Goal: Complete application form

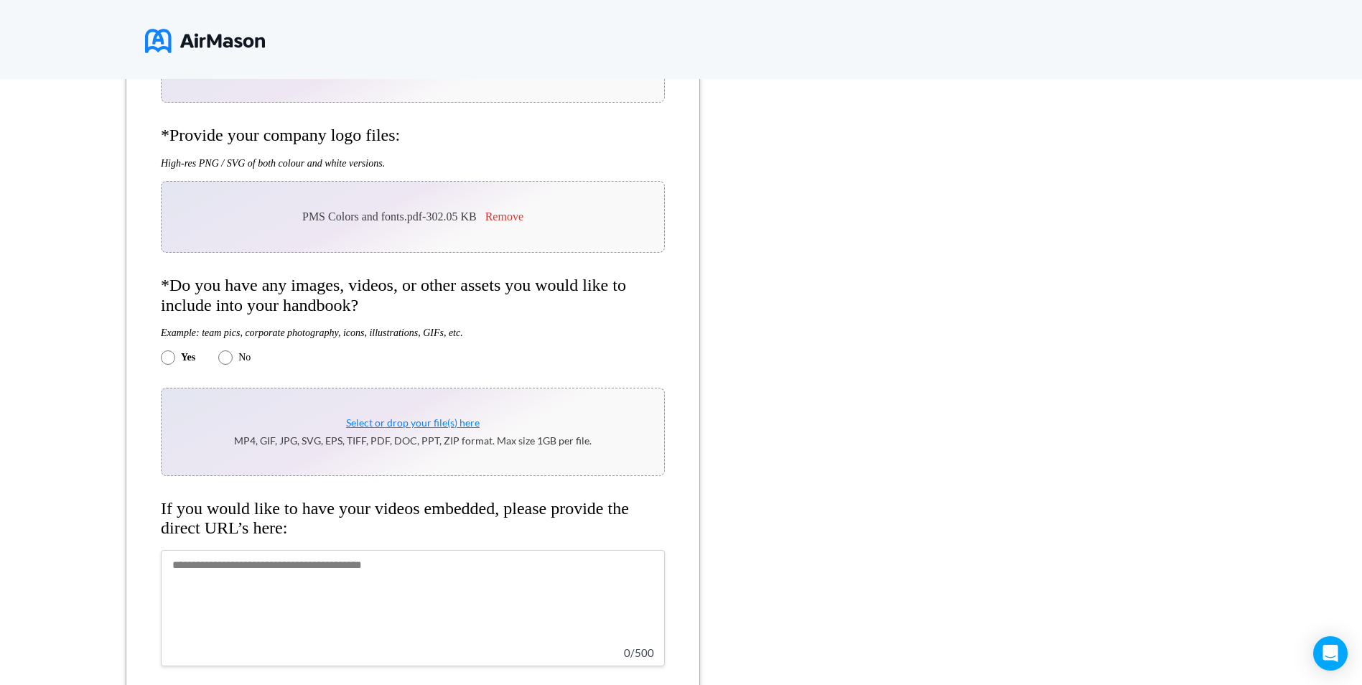
scroll to position [1149, 0]
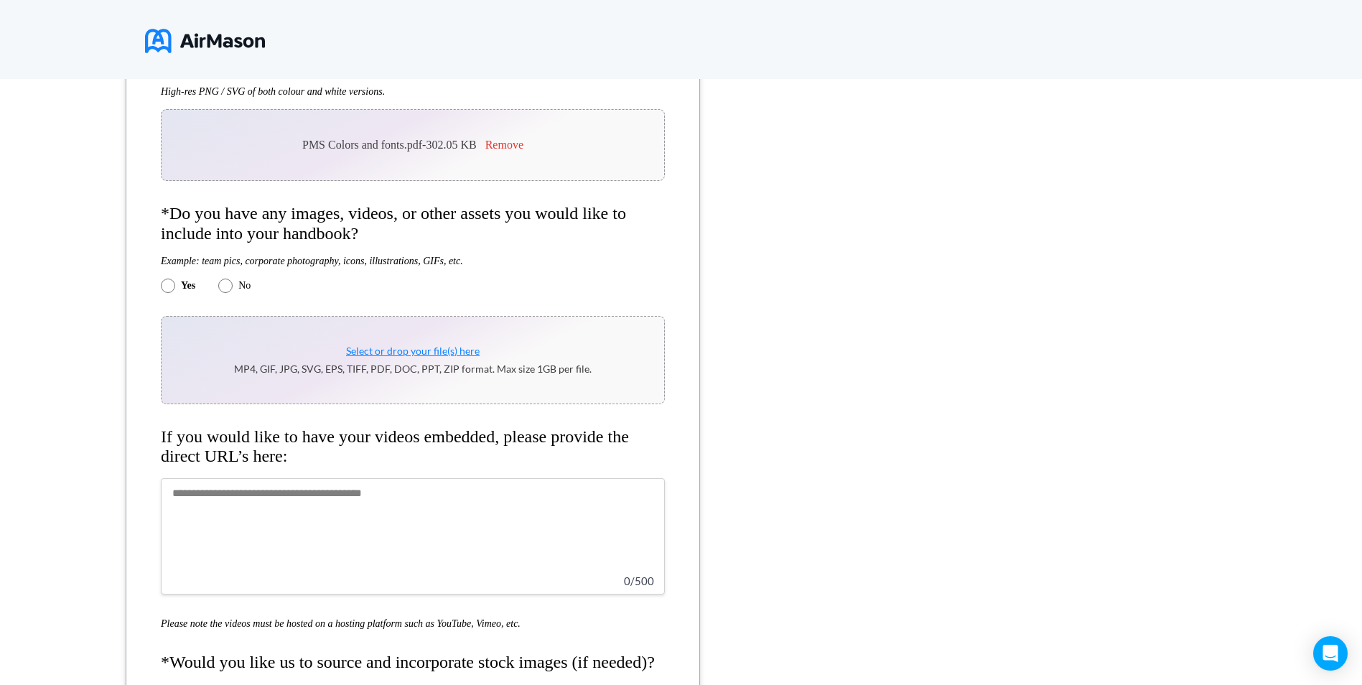
click at [951, 330] on div "**********" at bounding box center [681, 386] width 1362 height 2354
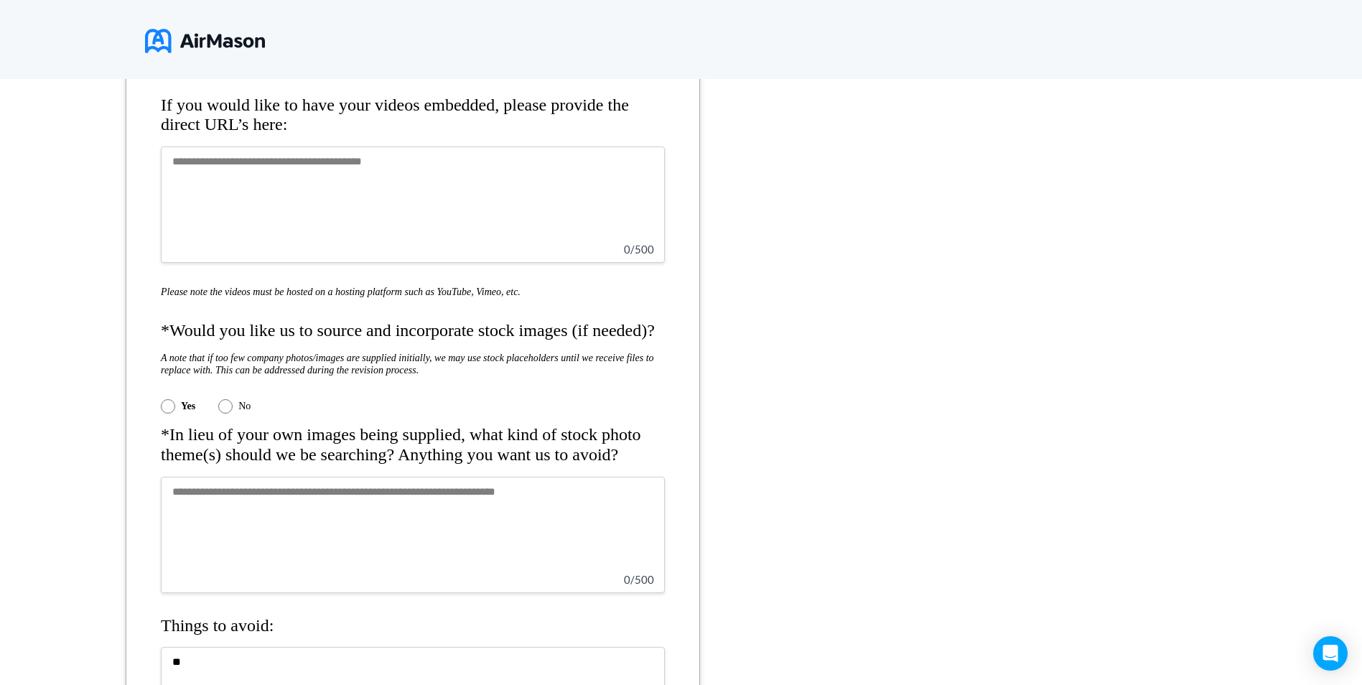
scroll to position [1867, 0]
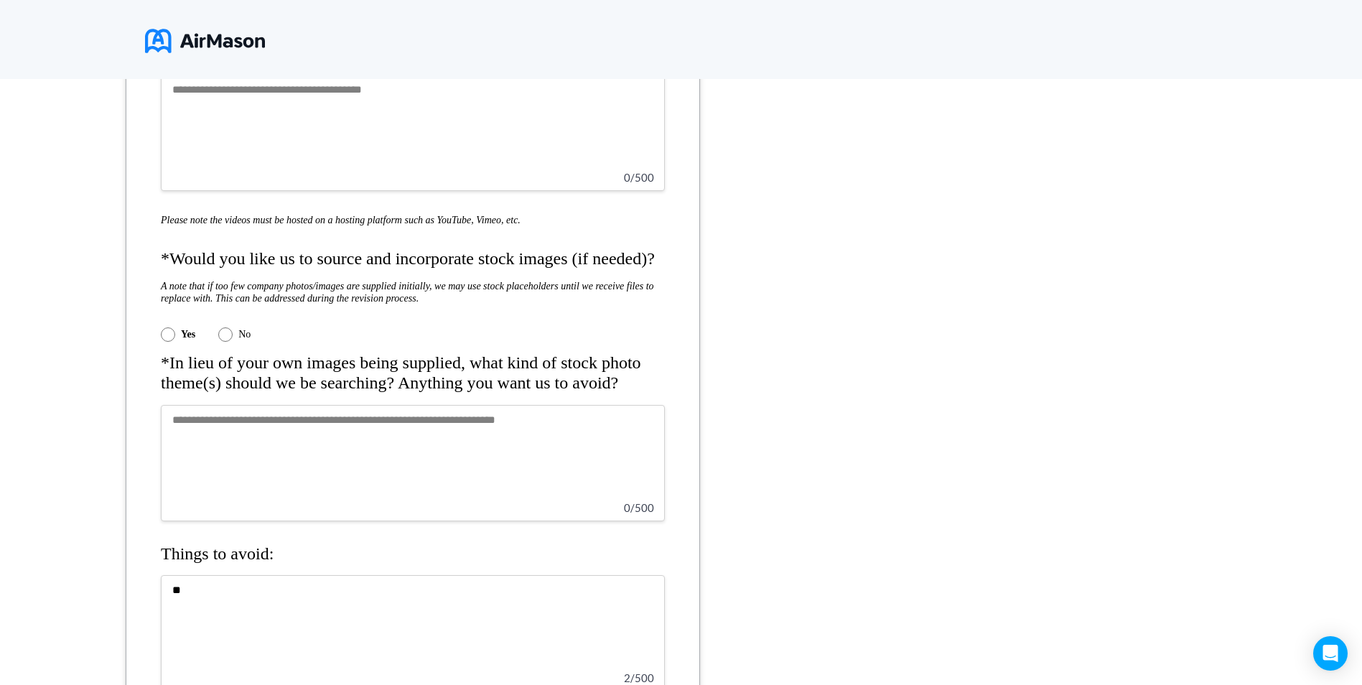
click at [297, 429] on textarea at bounding box center [413, 463] width 504 height 116
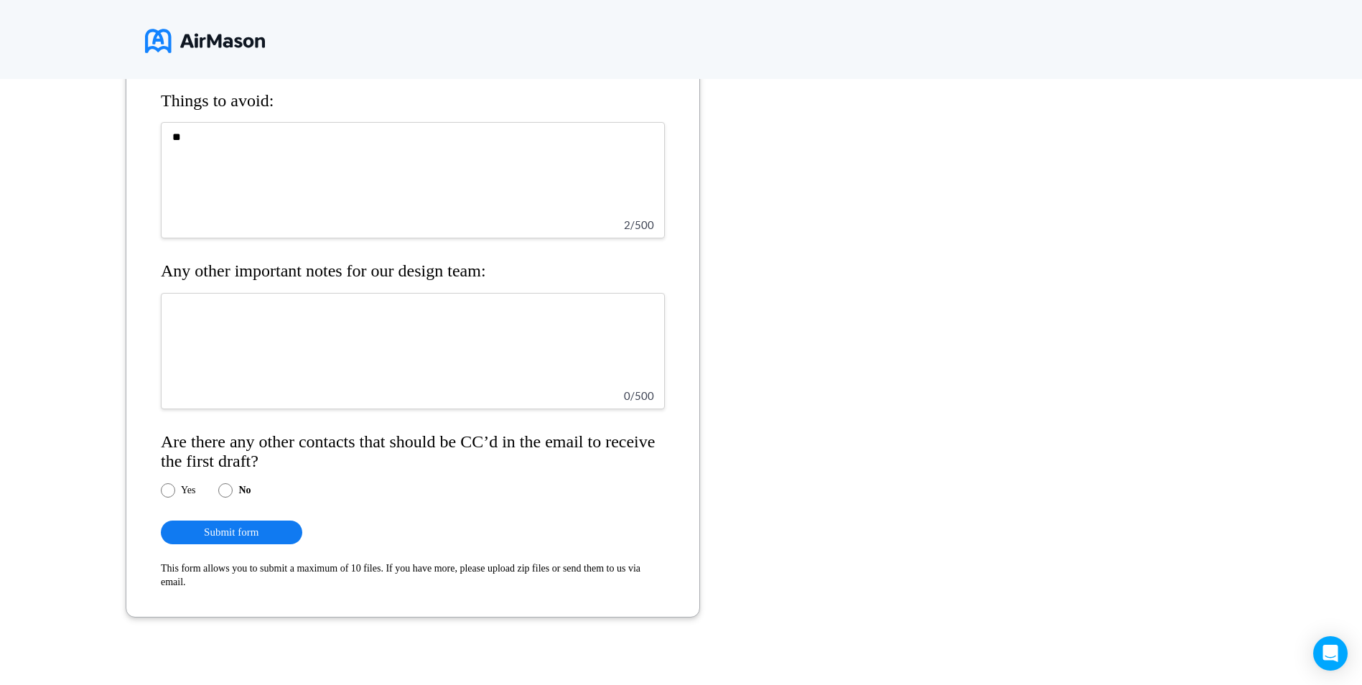
scroll to position [2342, 0]
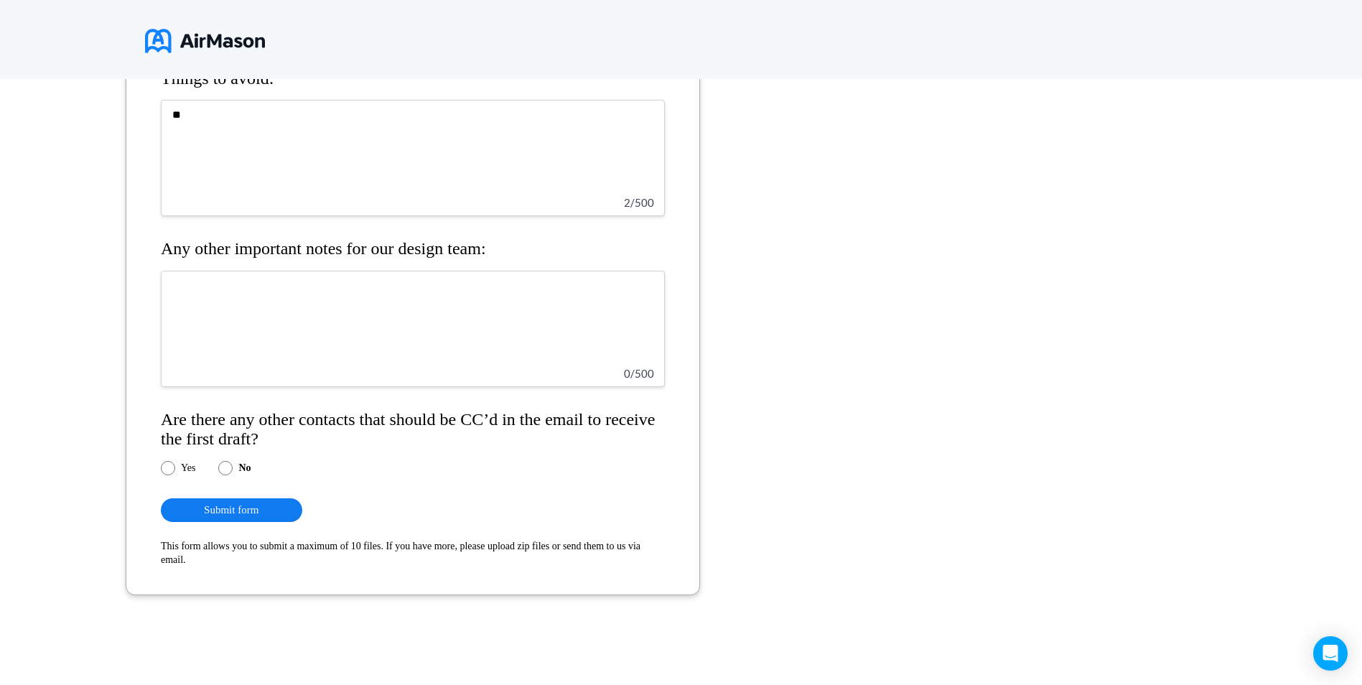
type textarea "**********"
click at [244, 513] on button "Submit form" at bounding box center [231, 510] width 141 height 24
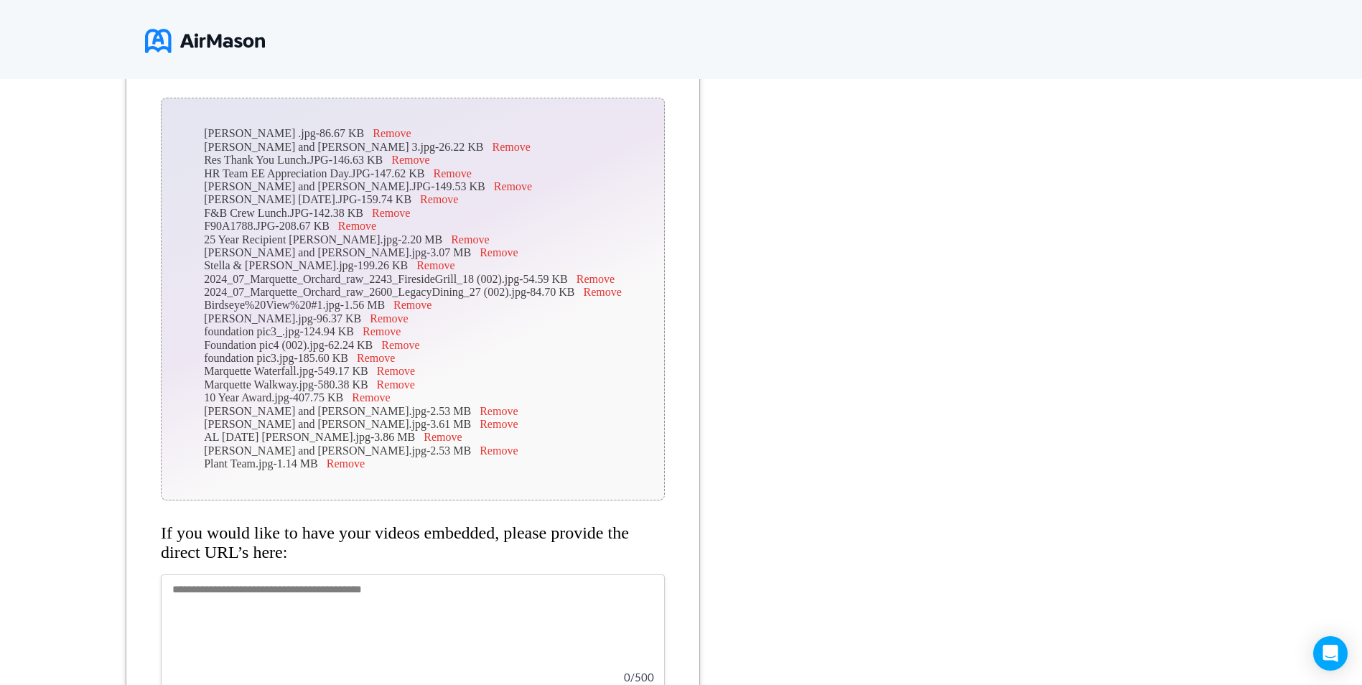
scroll to position [1337, 0]
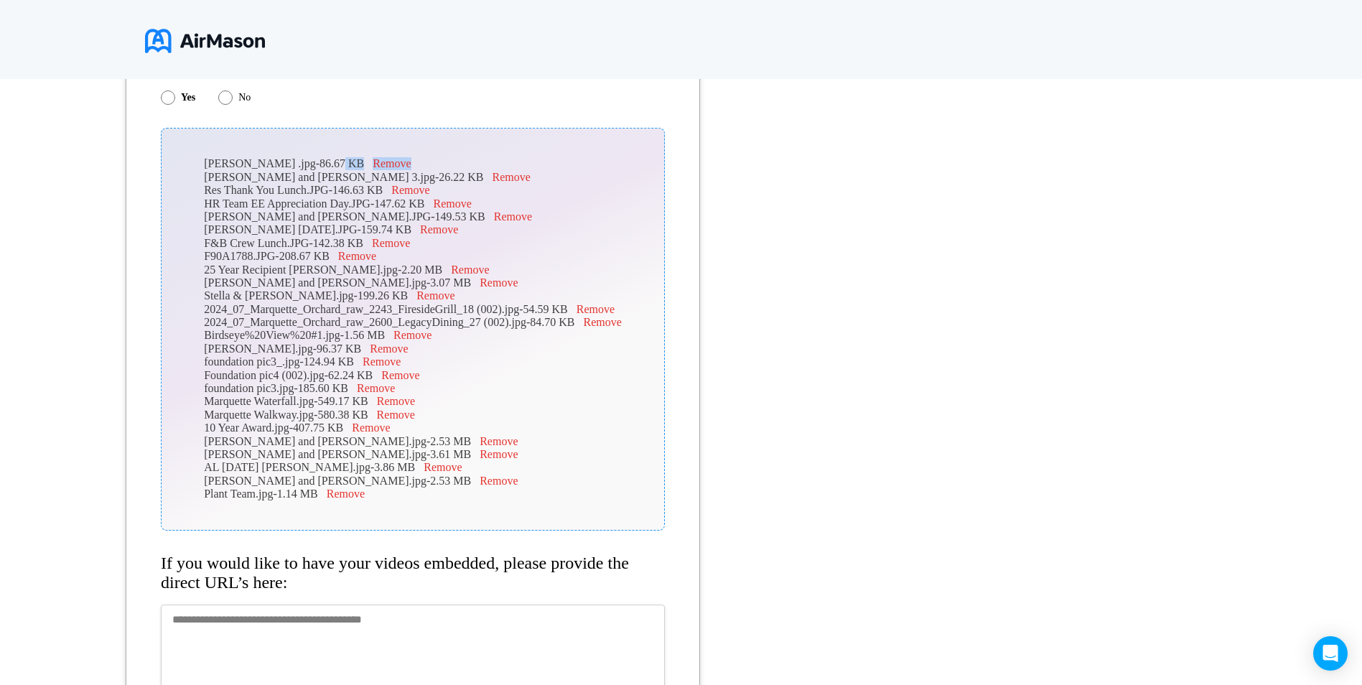
drag, startPoint x: 312, startPoint y: 164, endPoint x: 704, endPoint y: 182, distance: 392.5
click at [740, 187] on div "**********" at bounding box center [681, 355] width 1362 height 2669
click at [247, 159] on div "[PERSON_NAME] .jpg - 86.67 KB Remove" at bounding box center [413, 163] width 418 height 13
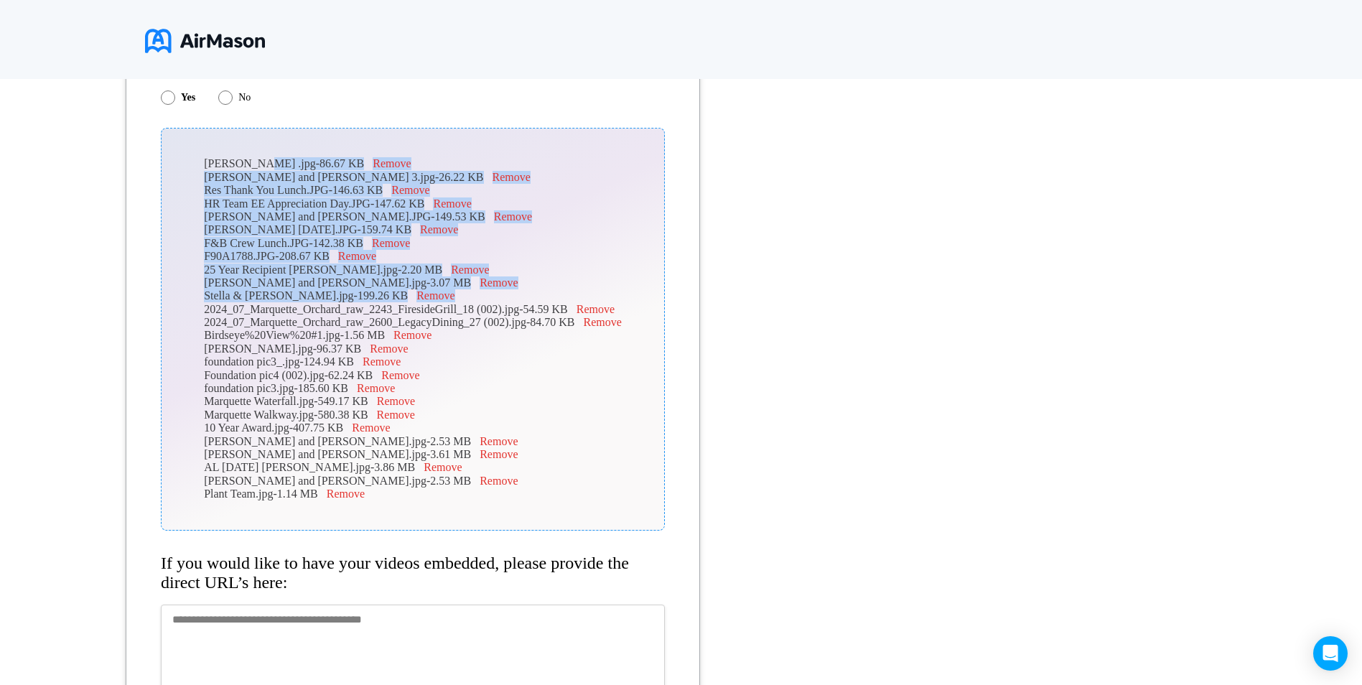
drag, startPoint x: 256, startPoint y: 163, endPoint x: 409, endPoint y: 292, distance: 200.3
click at [409, 293] on p "[PERSON_NAME] .jpg - 86.67 KB Remove [PERSON_NAME] and [PERSON_NAME] 3.jpg - 26…" at bounding box center [413, 328] width 418 height 343
click at [314, 159] on div "[PERSON_NAME] .jpg - 86.67 KB Remove" at bounding box center [413, 163] width 418 height 13
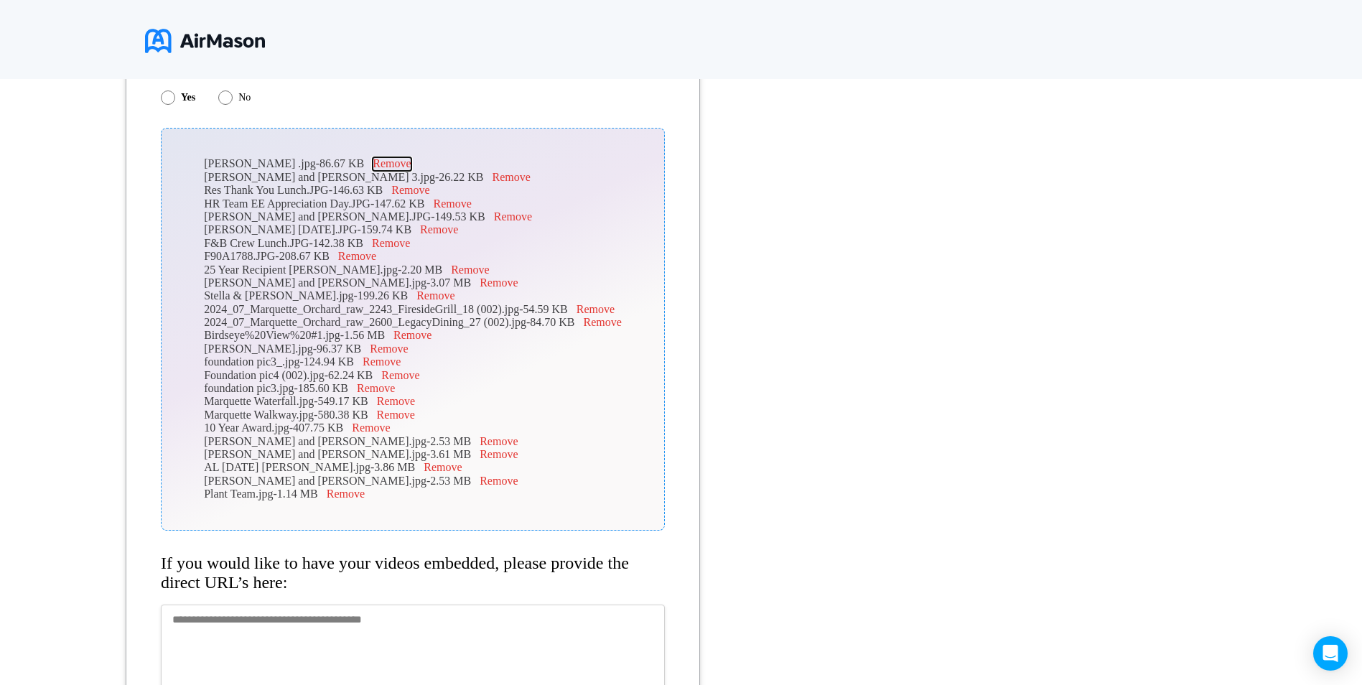
drag, startPoint x: 357, startPoint y: 162, endPoint x: 1732, endPoint y: 106, distance: 1376.8
click at [373, 165] on button "Remove" at bounding box center [392, 163] width 38 height 13
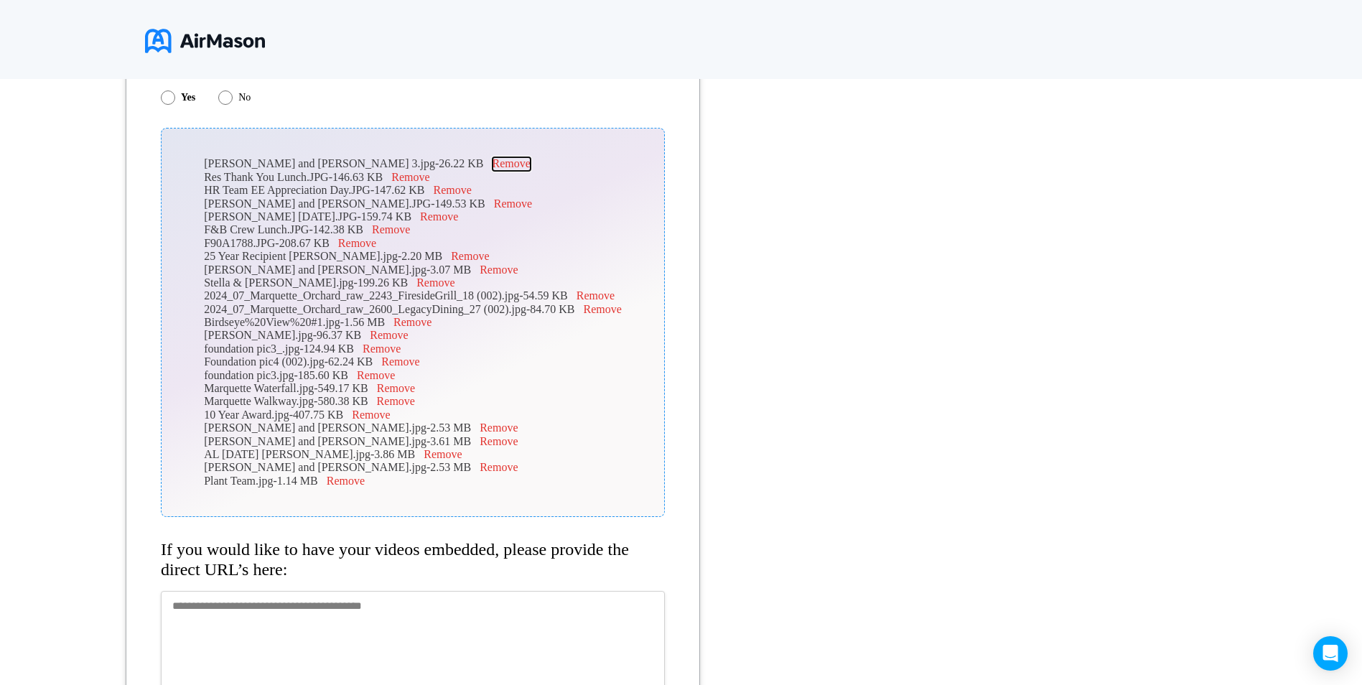
scroll to position [1409, 0]
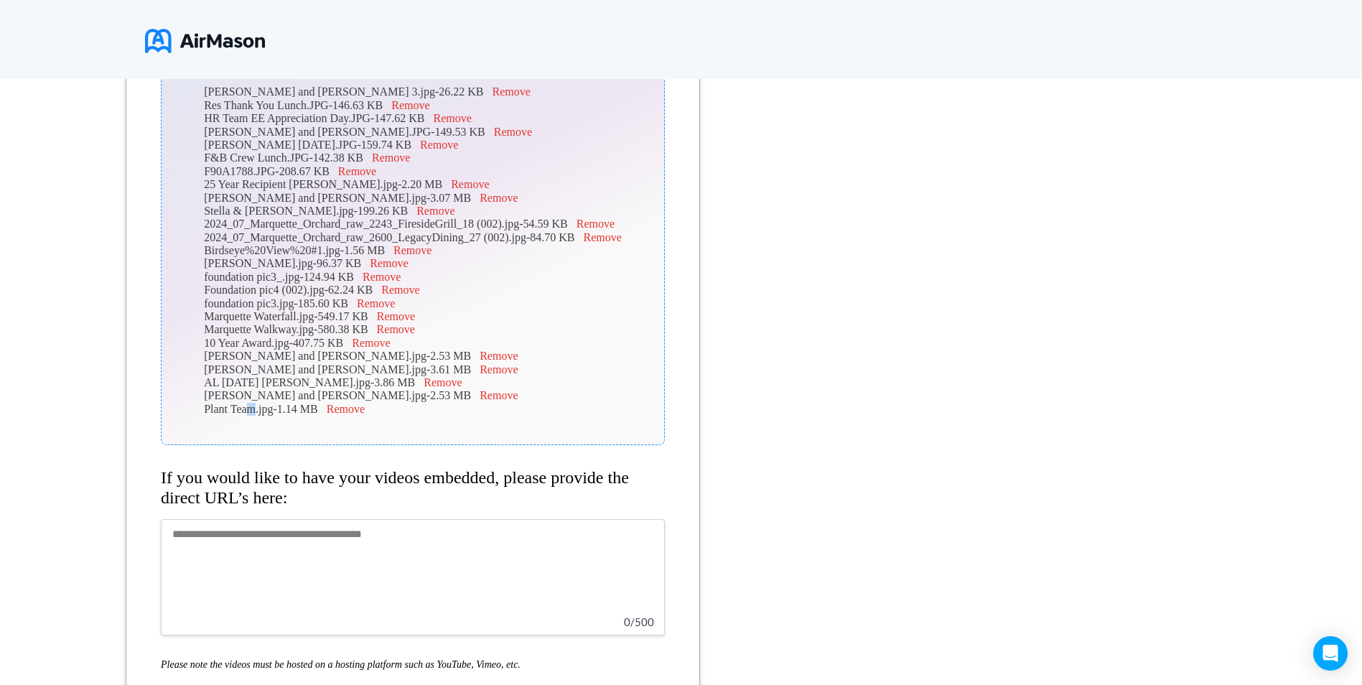
drag, startPoint x: 248, startPoint y: 406, endPoint x: 254, endPoint y: 414, distance: 9.7
click at [254, 414] on div "Plant Team.jpg - 1.14 MB Remove" at bounding box center [413, 409] width 418 height 13
drag, startPoint x: 201, startPoint y: 411, endPoint x: 251, endPoint y: 411, distance: 50.3
click at [251, 411] on div "Plant Team.jpg - 1.14 MB Remove" at bounding box center [413, 409] width 418 height 13
click at [278, 432] on div "[PERSON_NAME] and [PERSON_NAME] 3.jpg - 26.22 KB Remove Res Thank You Lunch.JPG…" at bounding box center [413, 250] width 504 height 389
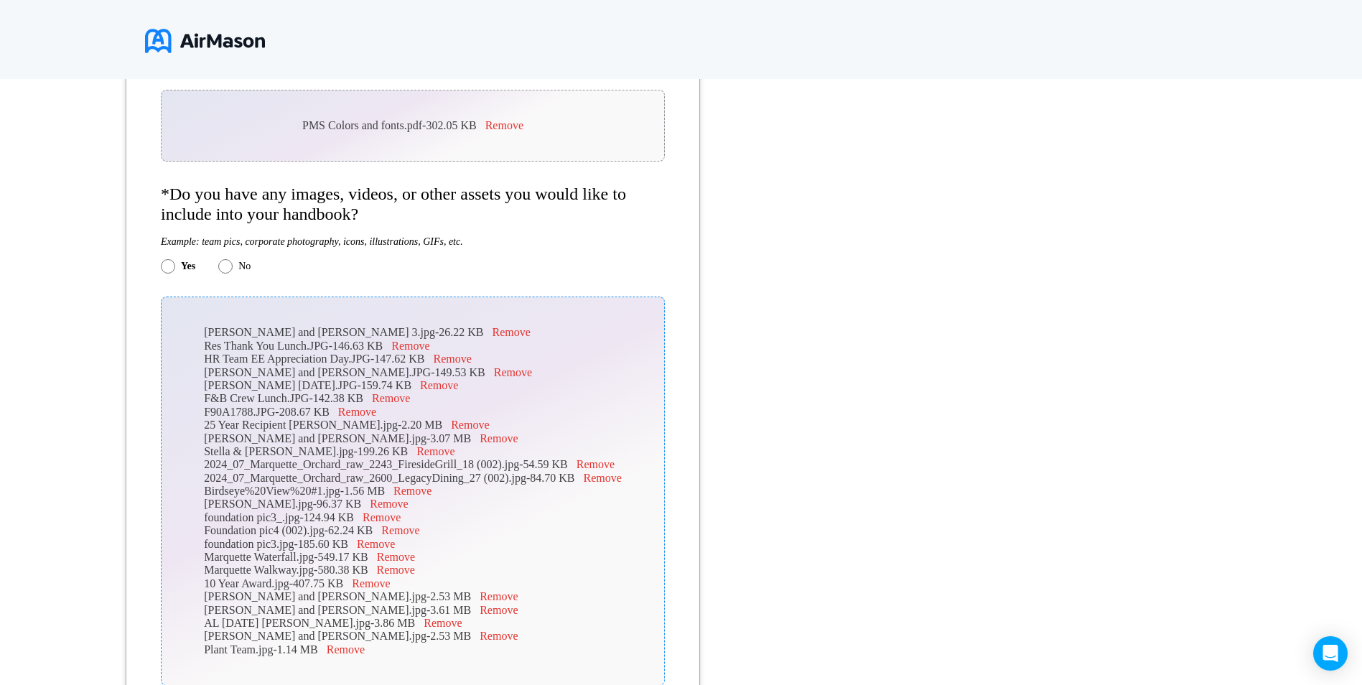
scroll to position [1193, 0]
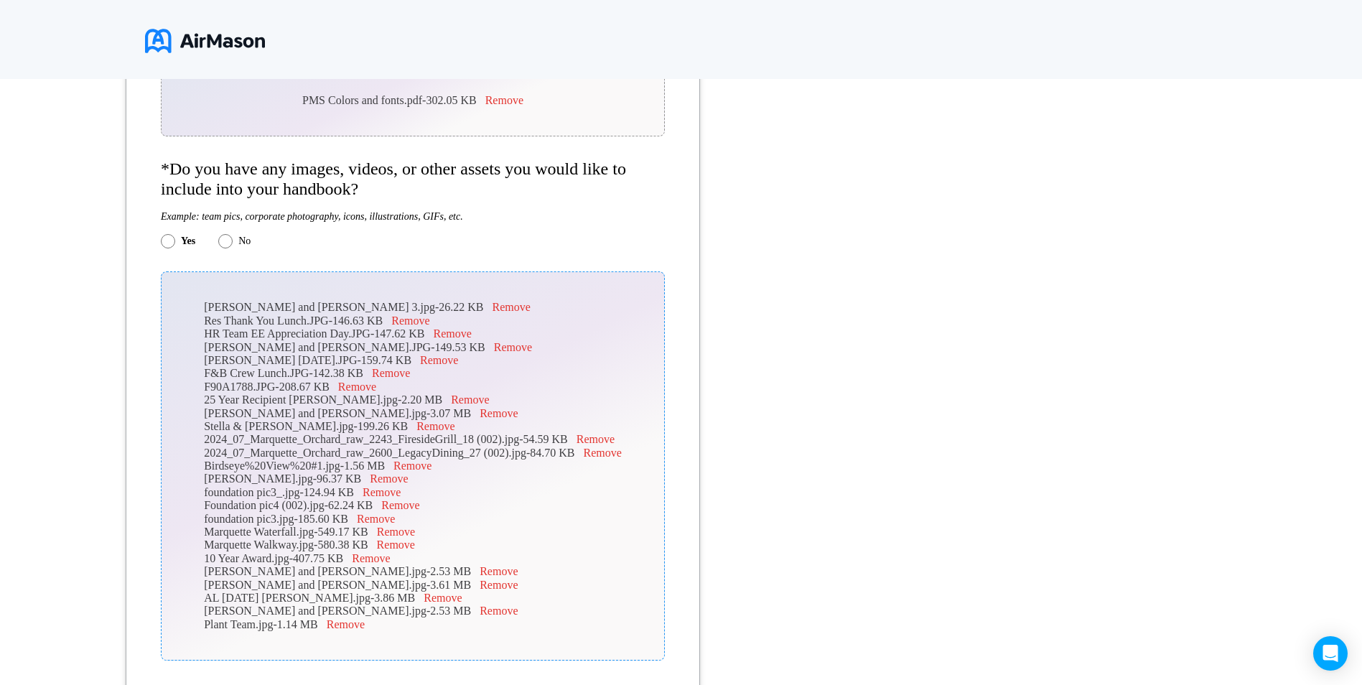
click at [227, 308] on div "[PERSON_NAME] and [PERSON_NAME] 3.jpg - 26.22 KB Remove" at bounding box center [413, 307] width 418 height 13
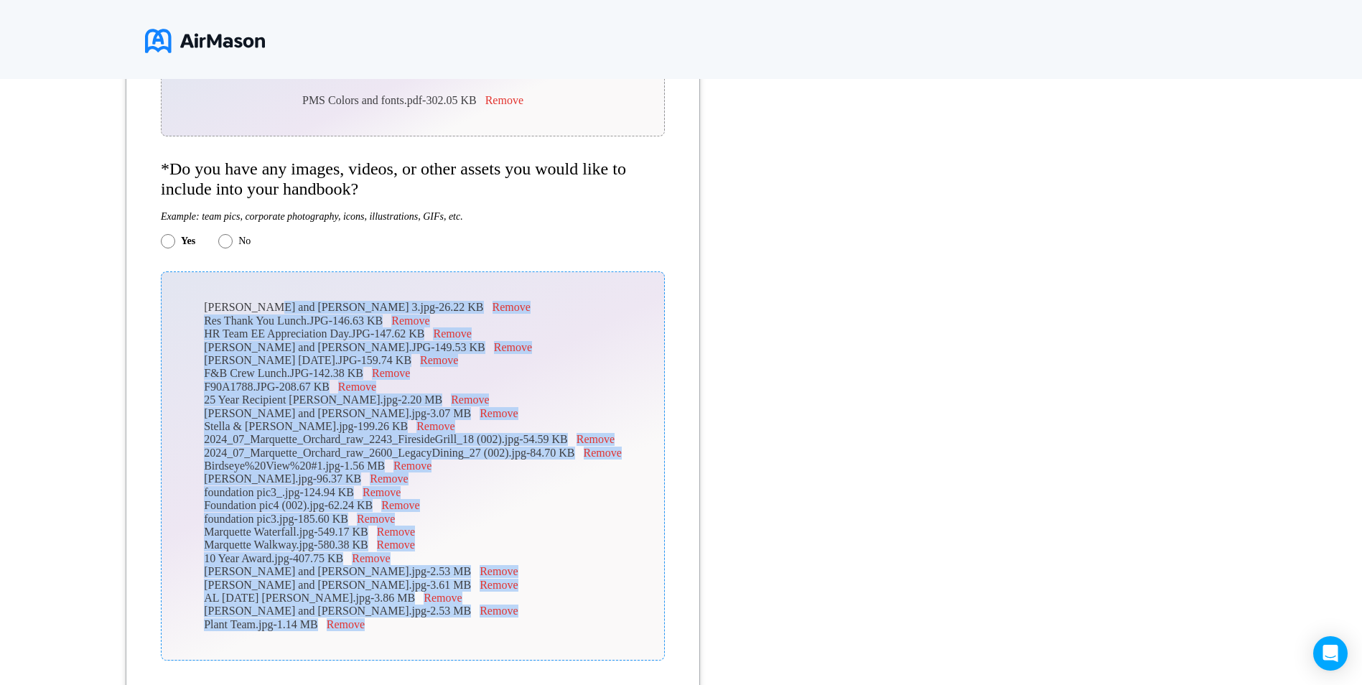
drag, startPoint x: 258, startPoint y: 307, endPoint x: 441, endPoint y: 620, distance: 362.9
click at [437, 624] on p "[PERSON_NAME] and [PERSON_NAME] 3.jpg - 26.22 KB Remove Res Thank You Lunch.JPG…" at bounding box center [413, 466] width 418 height 330
click at [554, 381] on div "F90A1788.JPG - 208.67 KB Remove" at bounding box center [413, 387] width 418 height 13
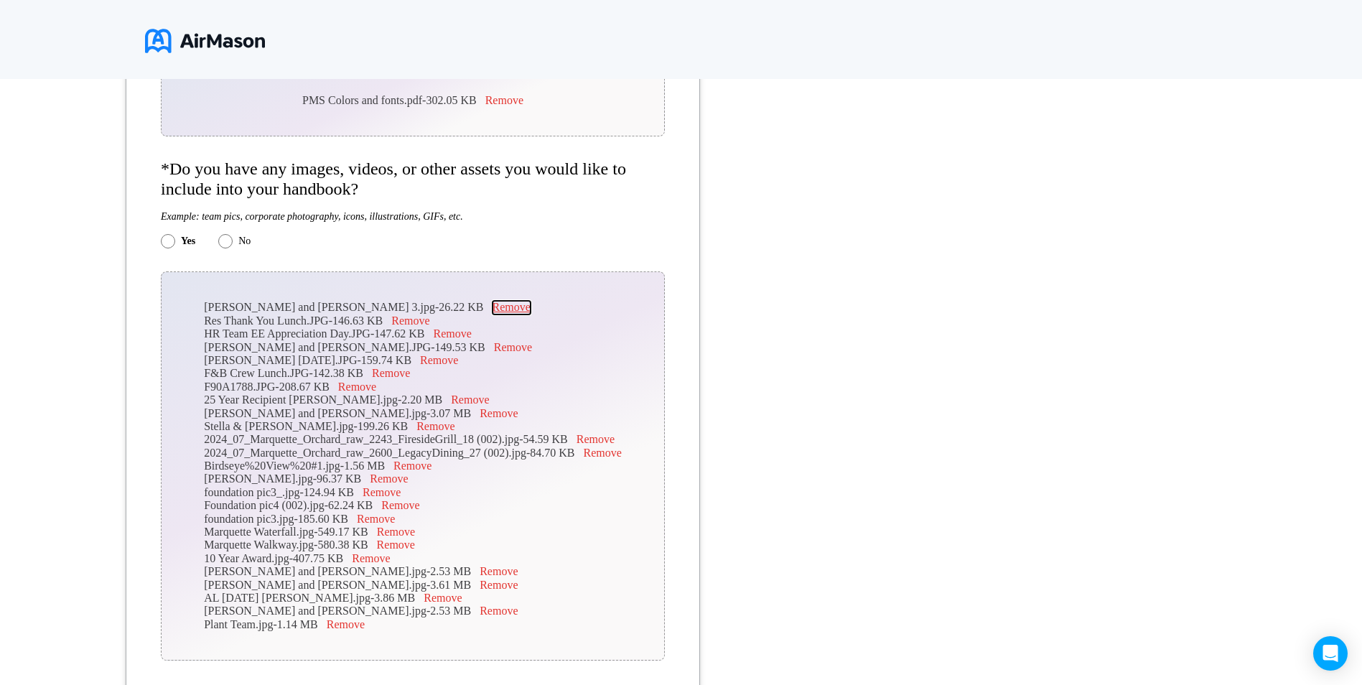
click at [493, 311] on button "Remove" at bounding box center [512, 307] width 38 height 13
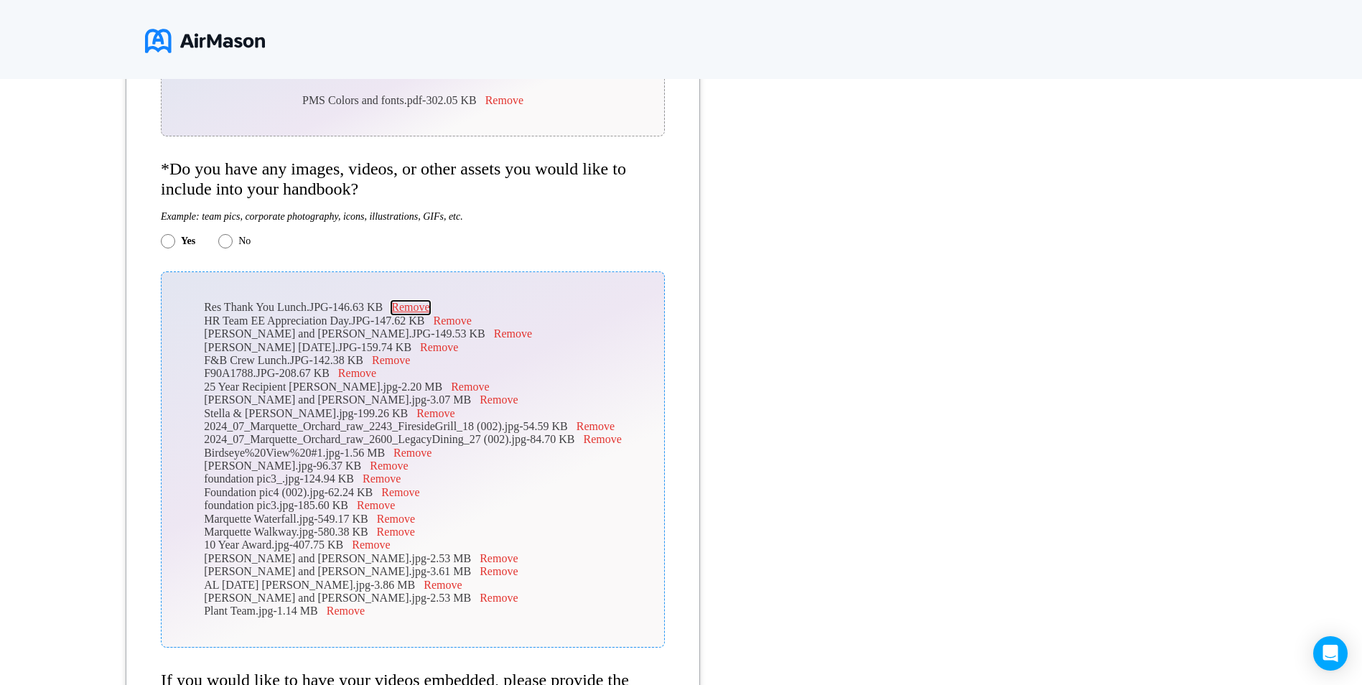
click at [428, 310] on button "Remove" at bounding box center [410, 307] width 38 height 13
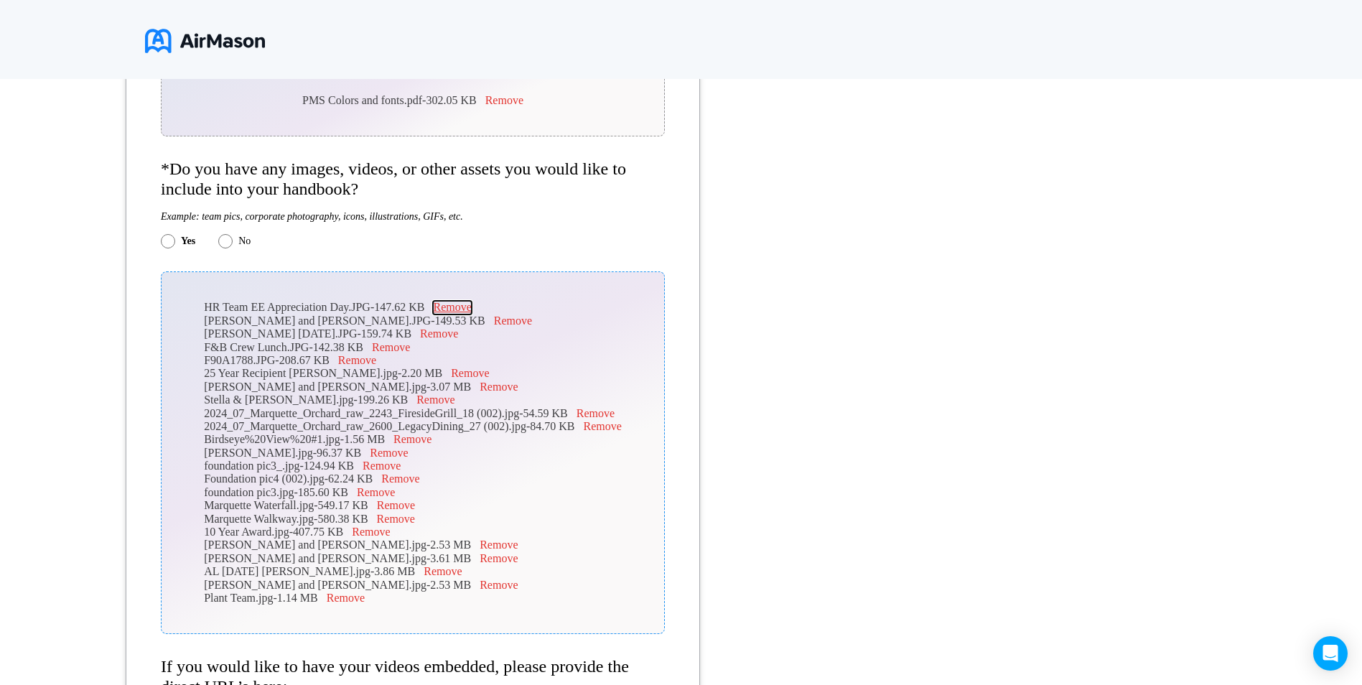
click at [441, 304] on button "Remove" at bounding box center [452, 307] width 38 height 13
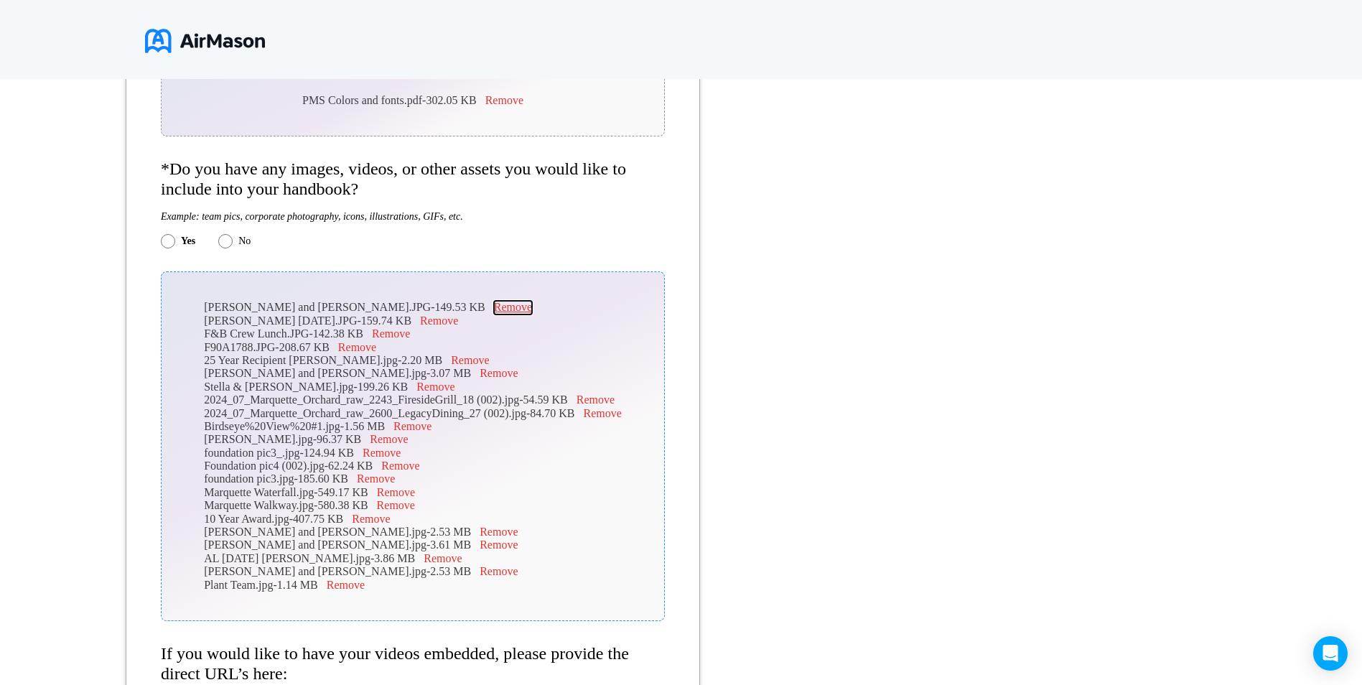
click at [494, 312] on button "Remove" at bounding box center [513, 307] width 38 height 13
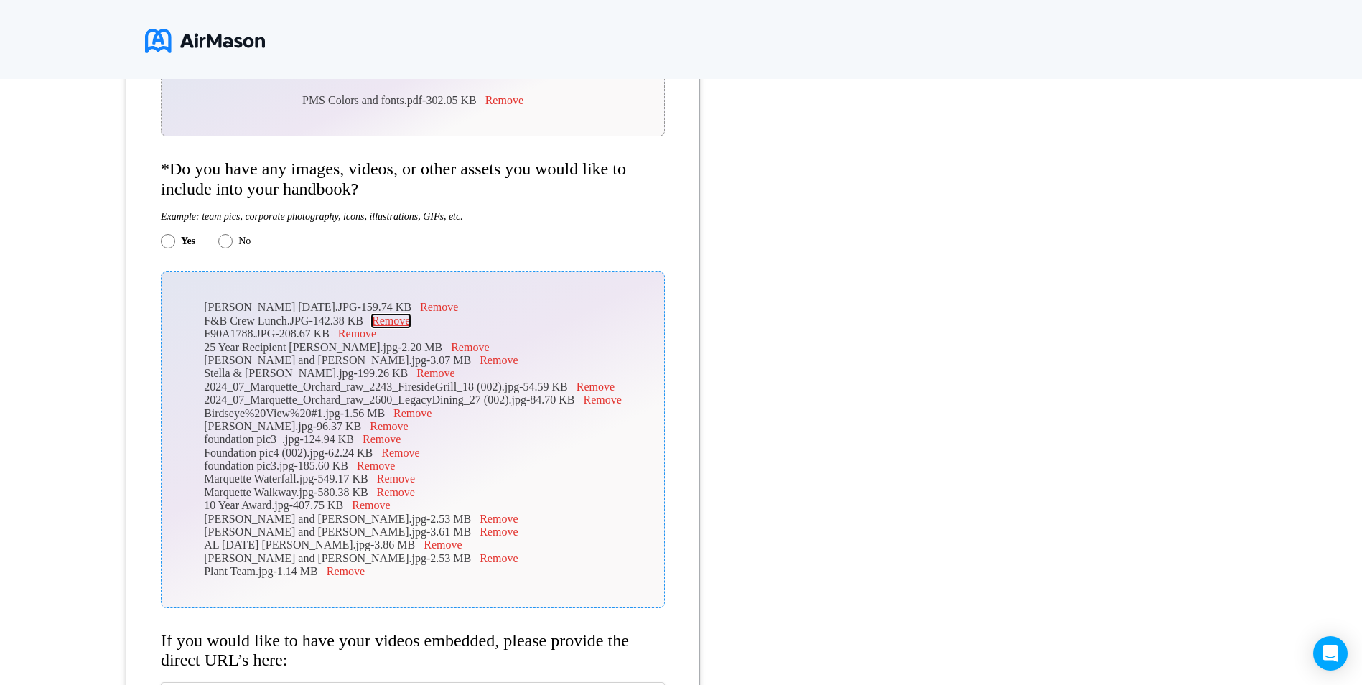
click at [398, 317] on button "Remove" at bounding box center [391, 320] width 38 height 13
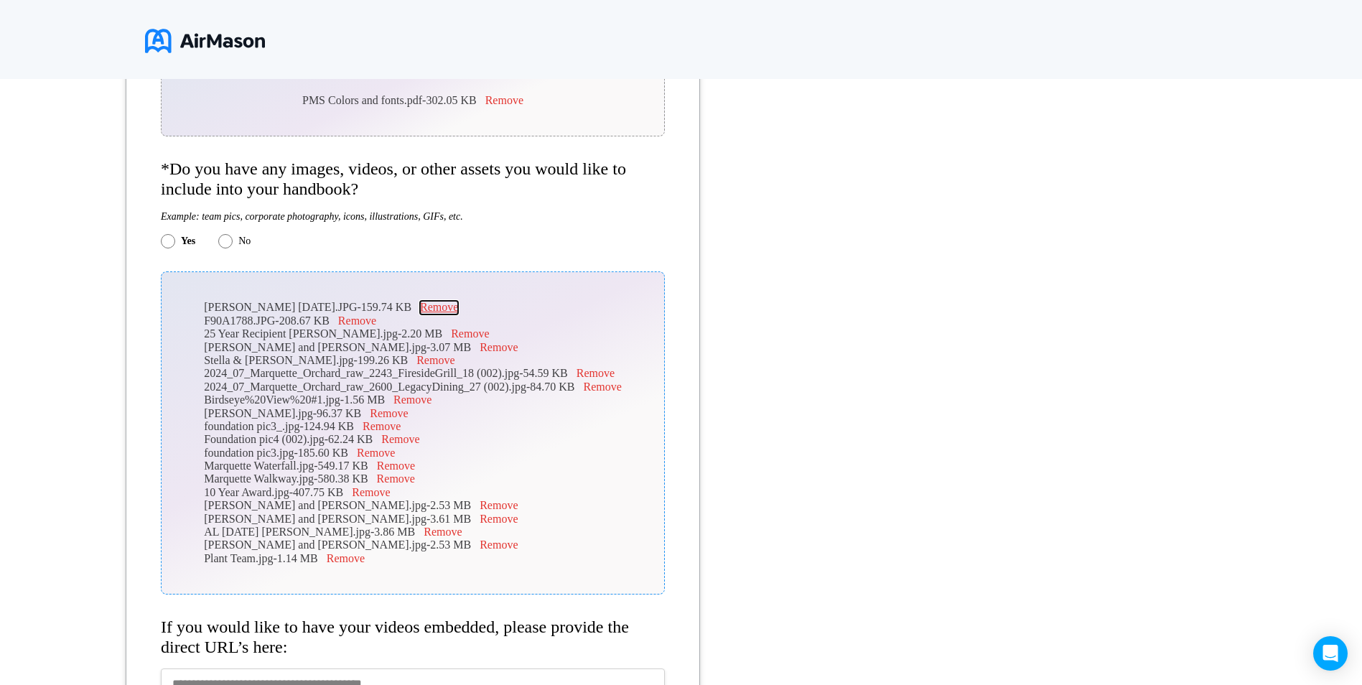
click at [420, 309] on button "Remove" at bounding box center [439, 307] width 38 height 13
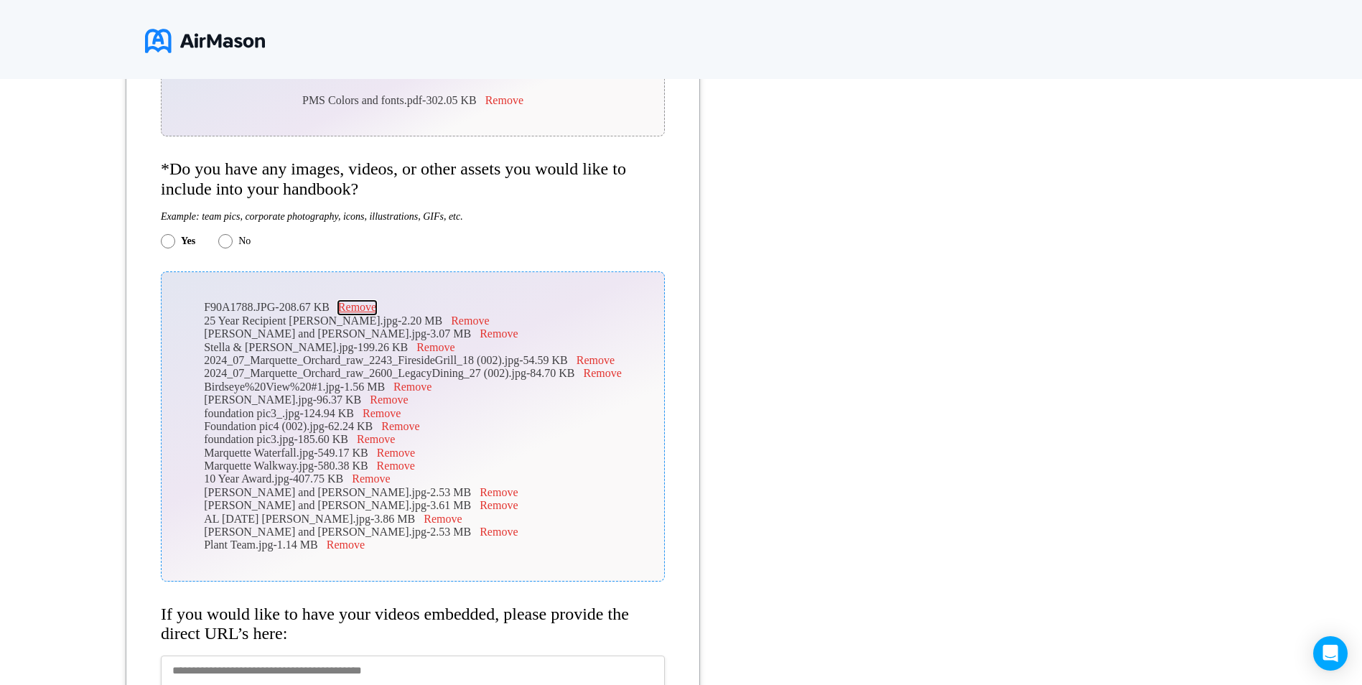
click at [371, 311] on button "Remove" at bounding box center [357, 307] width 38 height 13
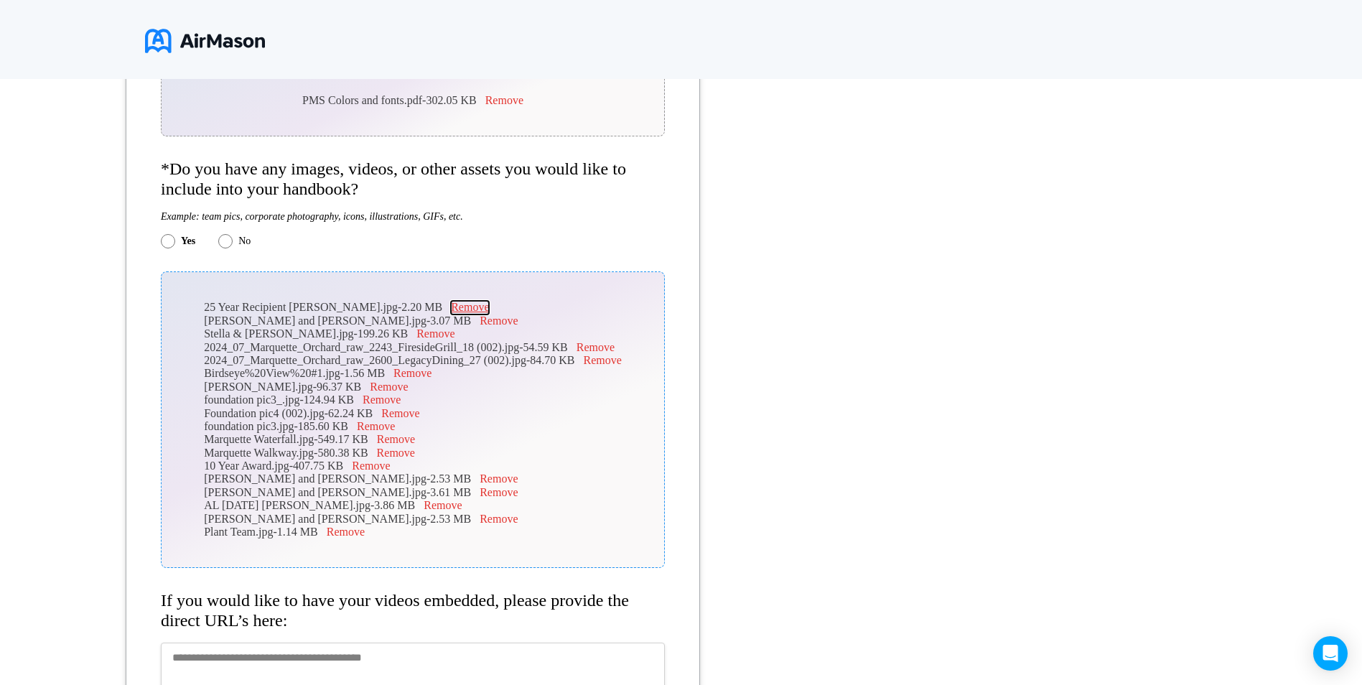
click at [451, 310] on button "Remove" at bounding box center [470, 307] width 38 height 13
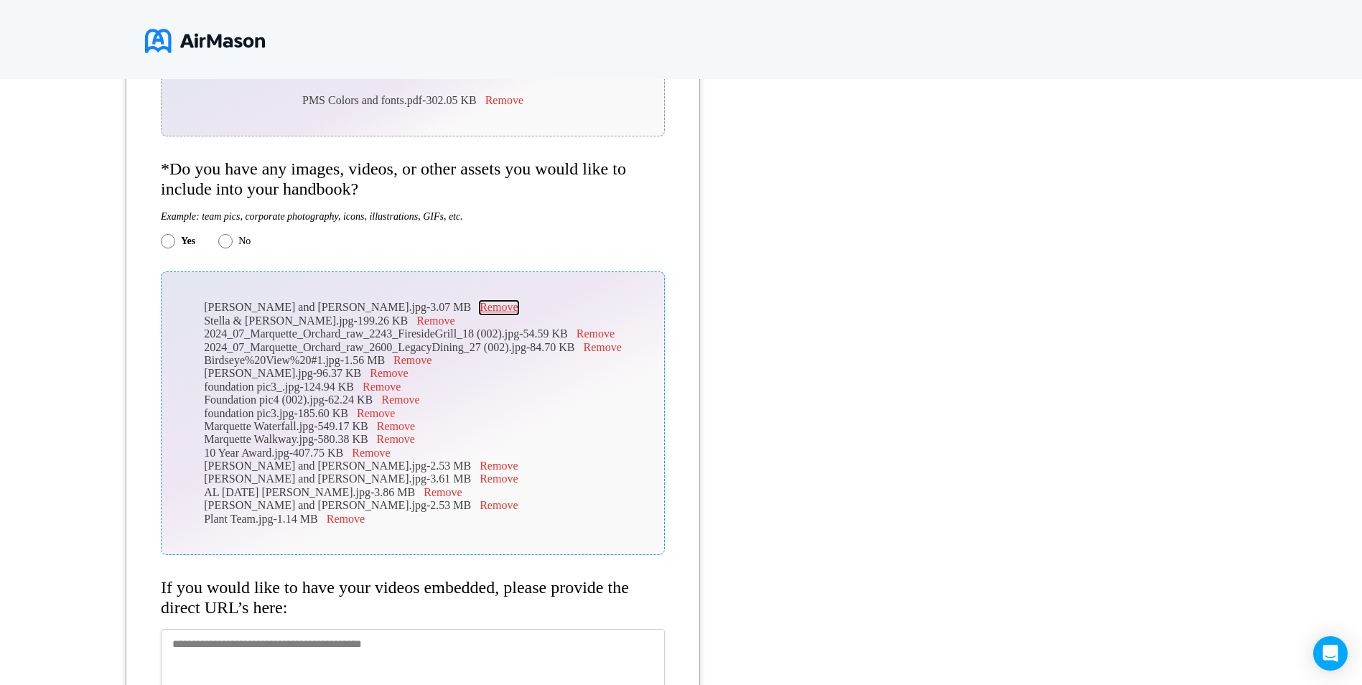
click at [480, 311] on button "Remove" at bounding box center [499, 307] width 38 height 13
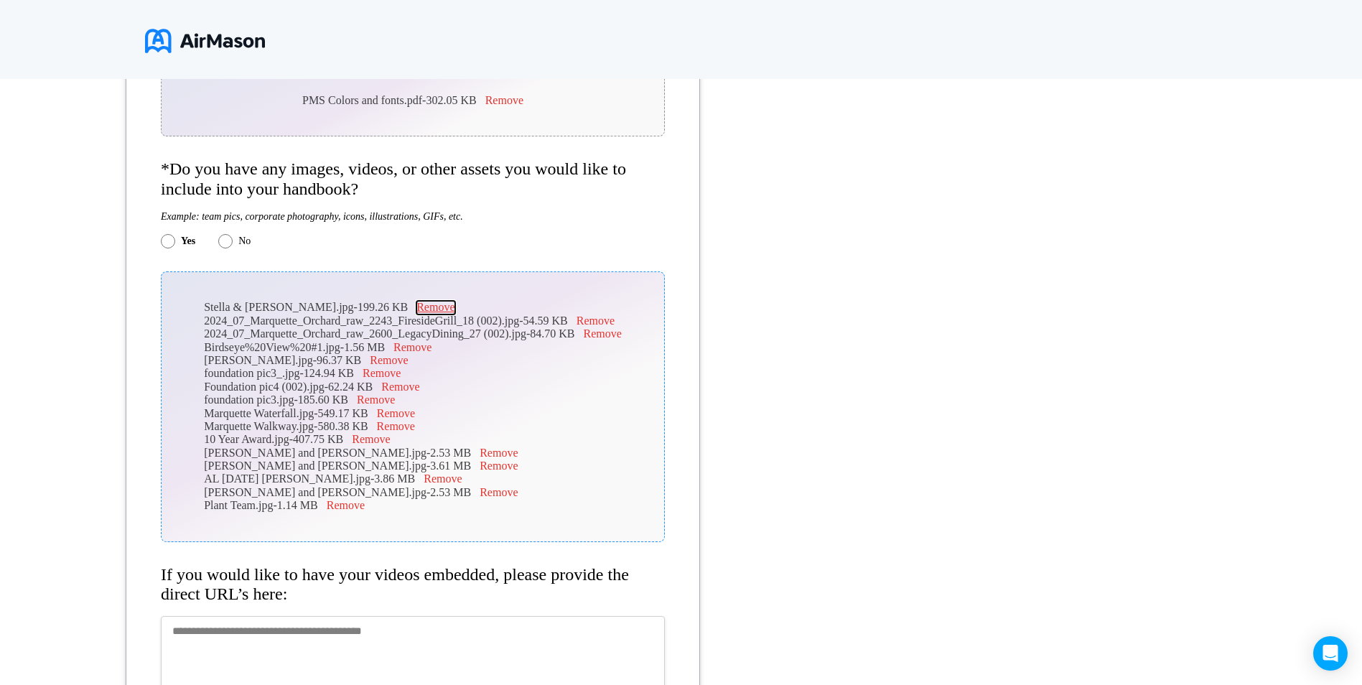
click at [416, 313] on button "Remove" at bounding box center [435, 307] width 38 height 13
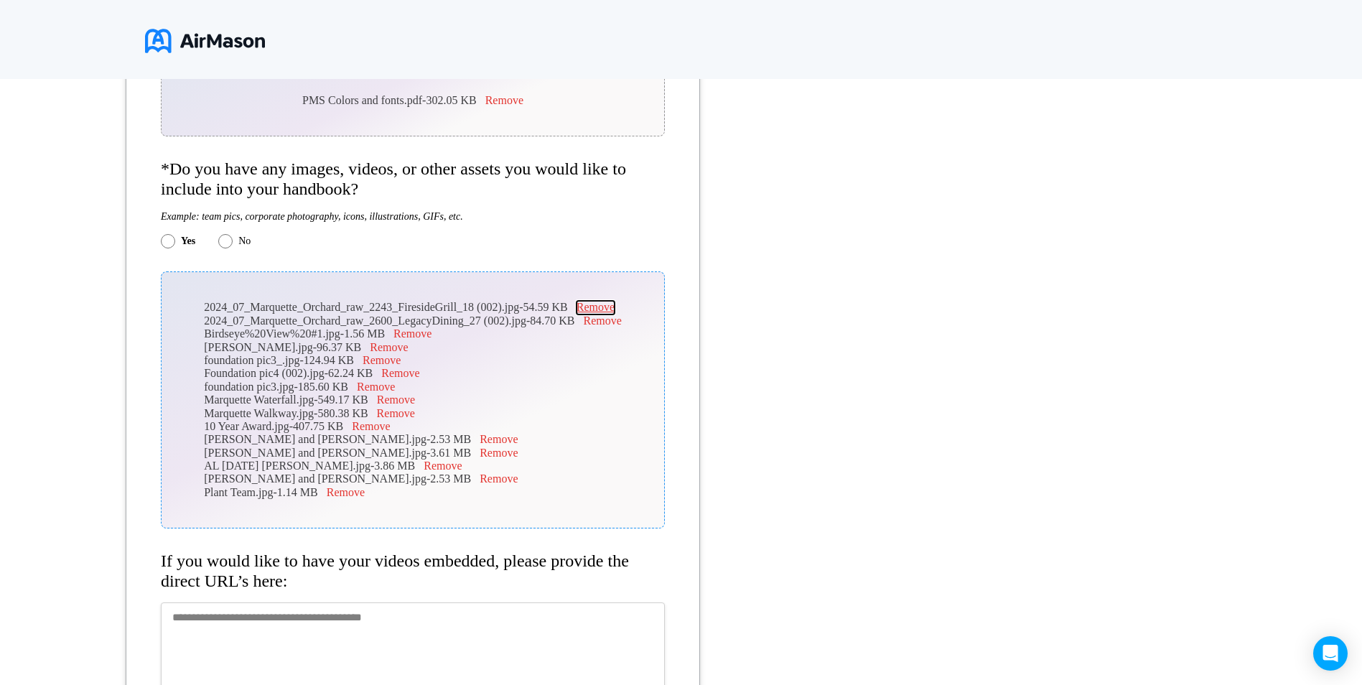
click at [585, 304] on button "Remove" at bounding box center [596, 307] width 38 height 13
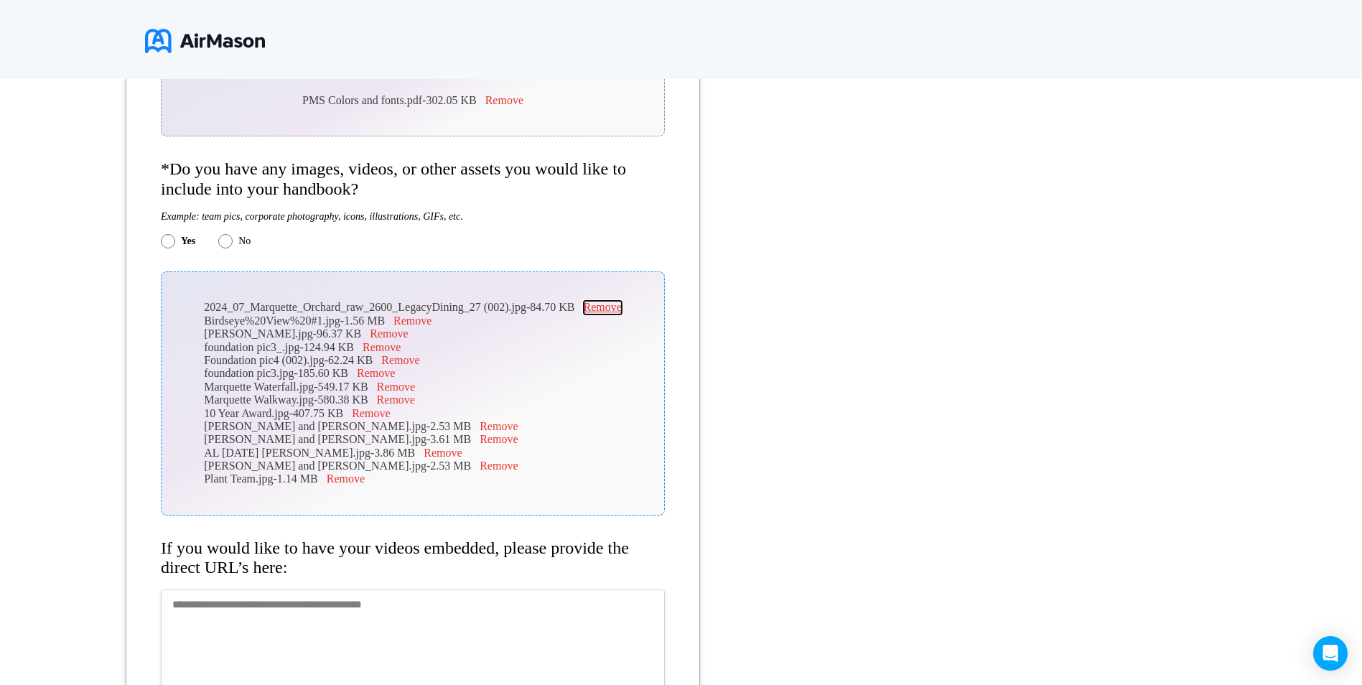
click at [586, 304] on button "Remove" at bounding box center [603, 307] width 38 height 13
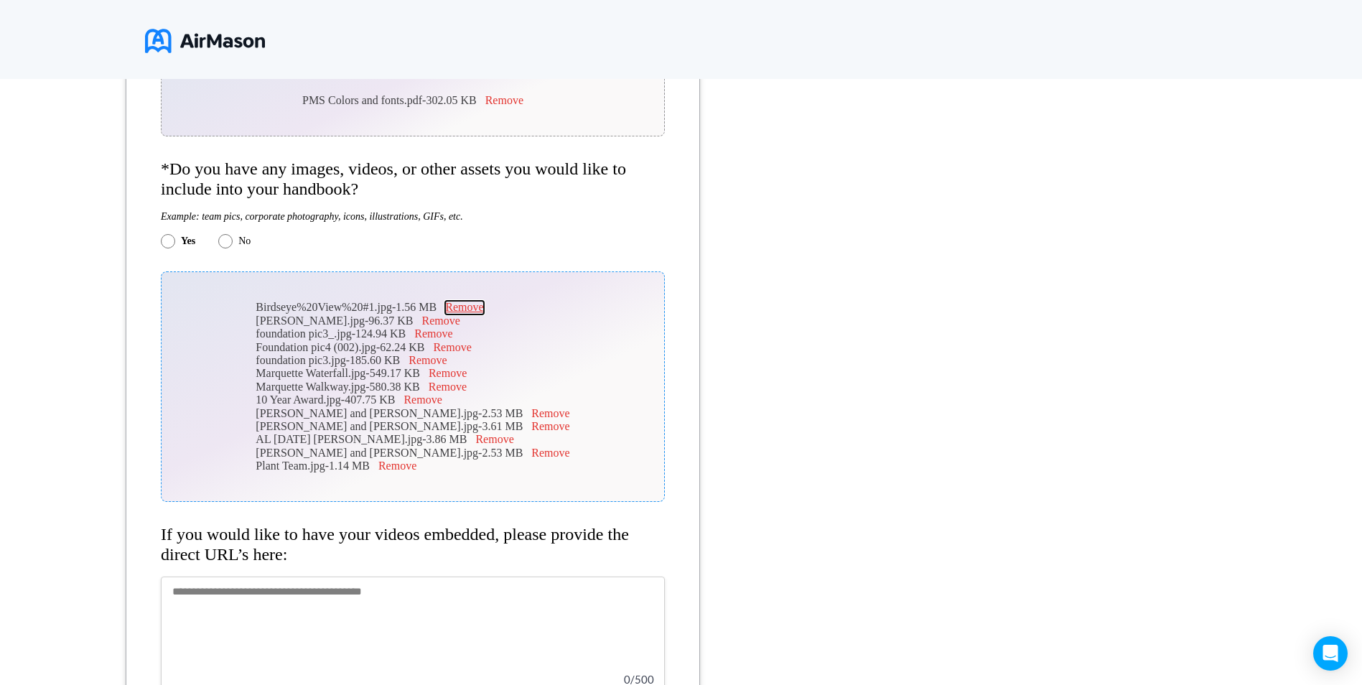
click at [480, 304] on button "Remove" at bounding box center [464, 307] width 38 height 13
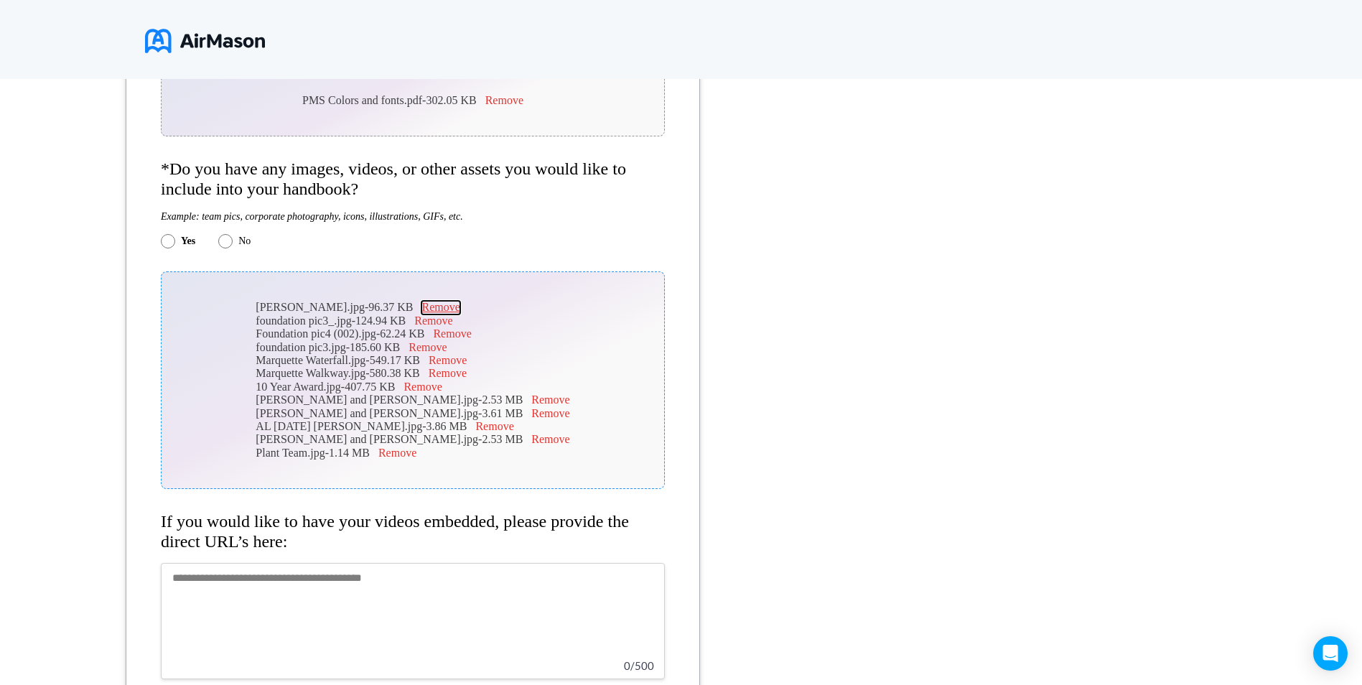
click at [421, 311] on button "Remove" at bounding box center [440, 307] width 38 height 13
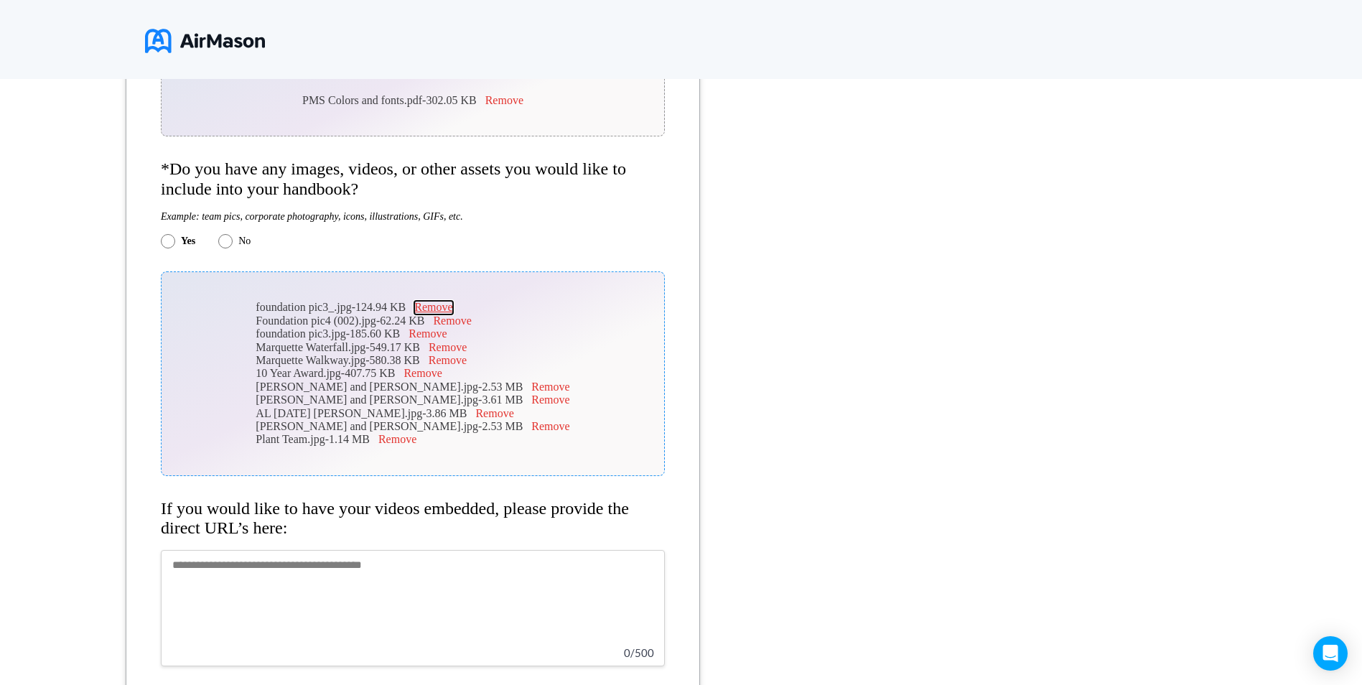
click at [438, 309] on button "Remove" at bounding box center [433, 307] width 38 height 13
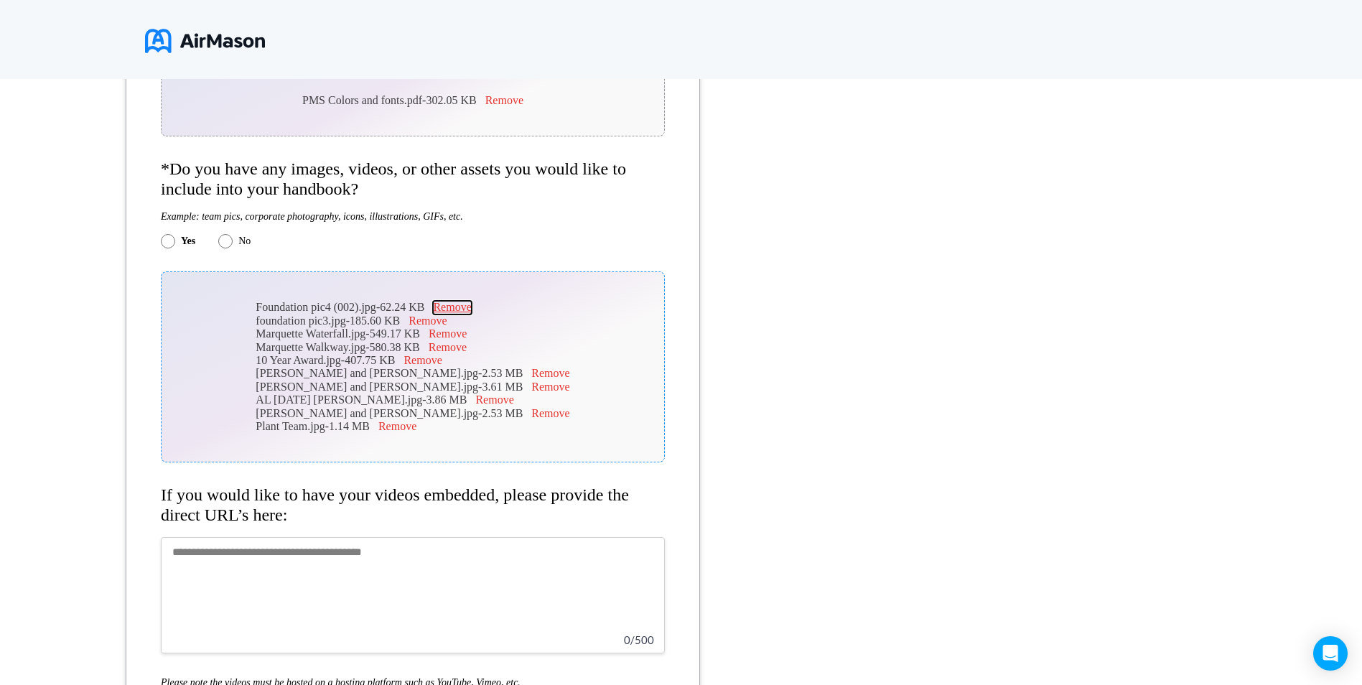
click at [461, 309] on button "Remove" at bounding box center [452, 307] width 38 height 13
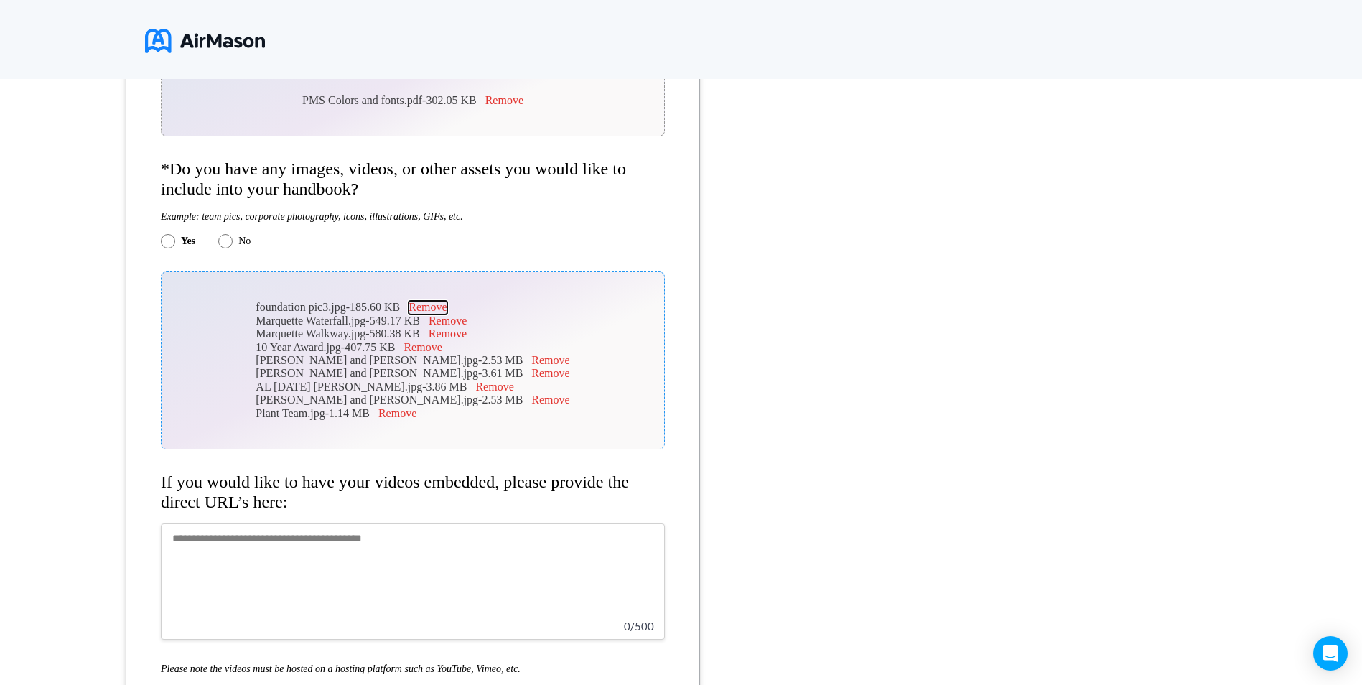
click at [447, 310] on button "Remove" at bounding box center [428, 307] width 38 height 13
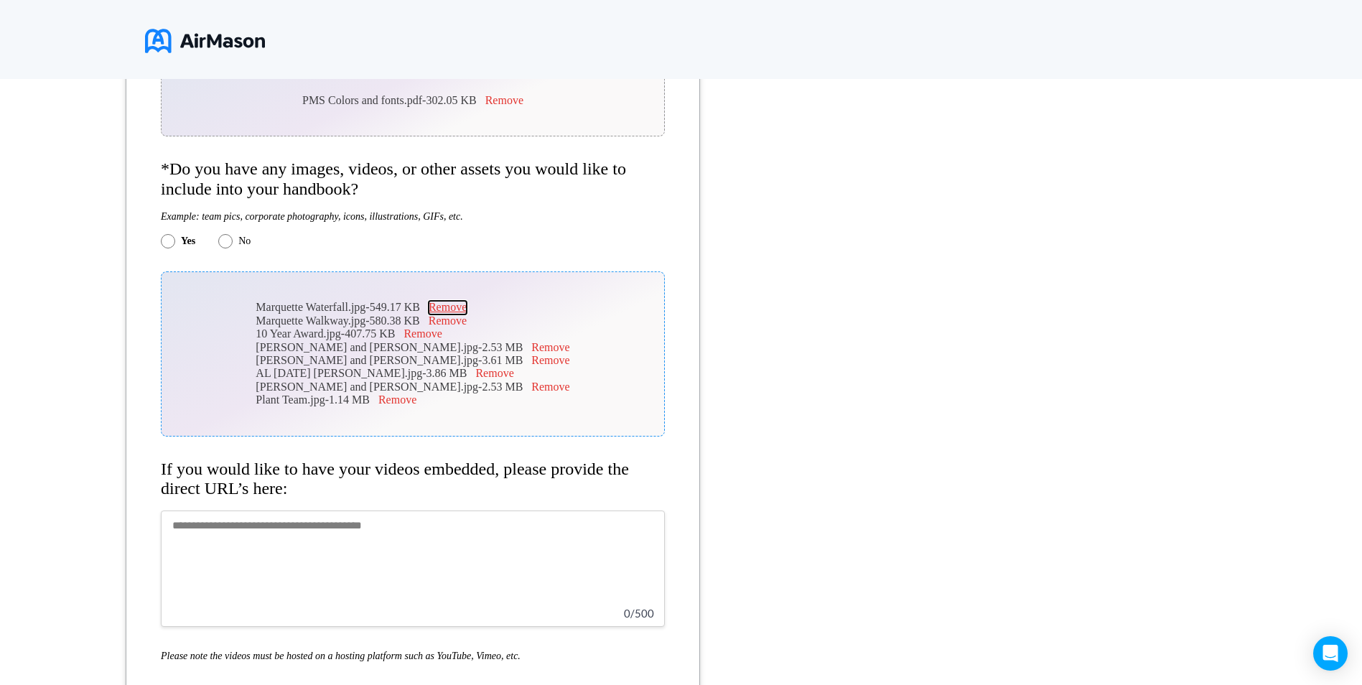
click at [460, 309] on button "Remove" at bounding box center [448, 307] width 38 height 13
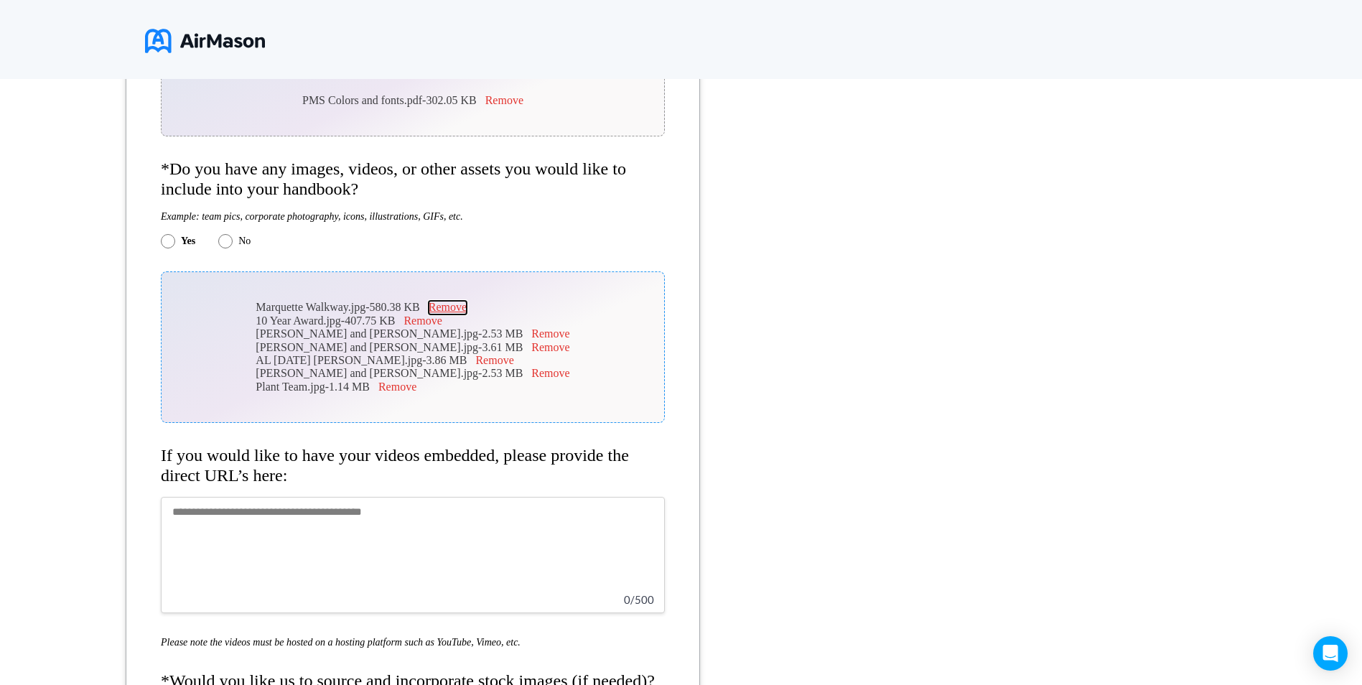
click at [460, 309] on button "Remove" at bounding box center [448, 307] width 38 height 13
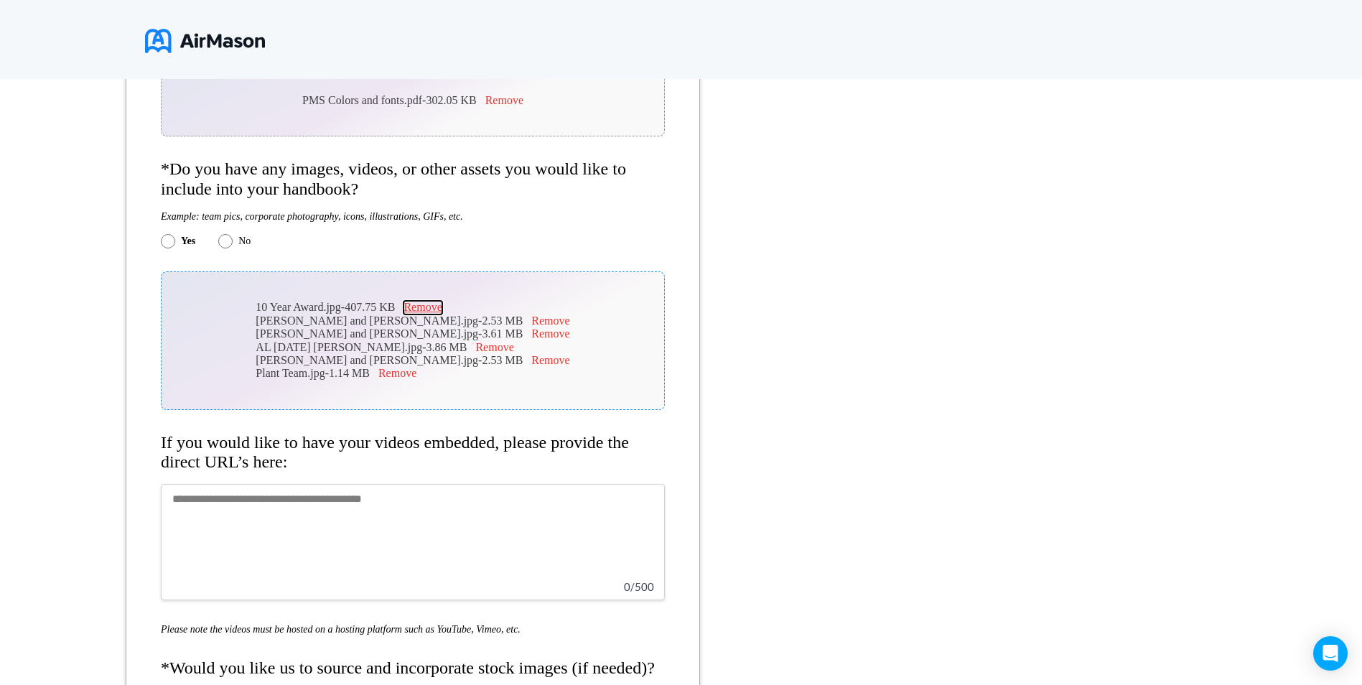
click at [442, 309] on button "Remove" at bounding box center [423, 307] width 38 height 13
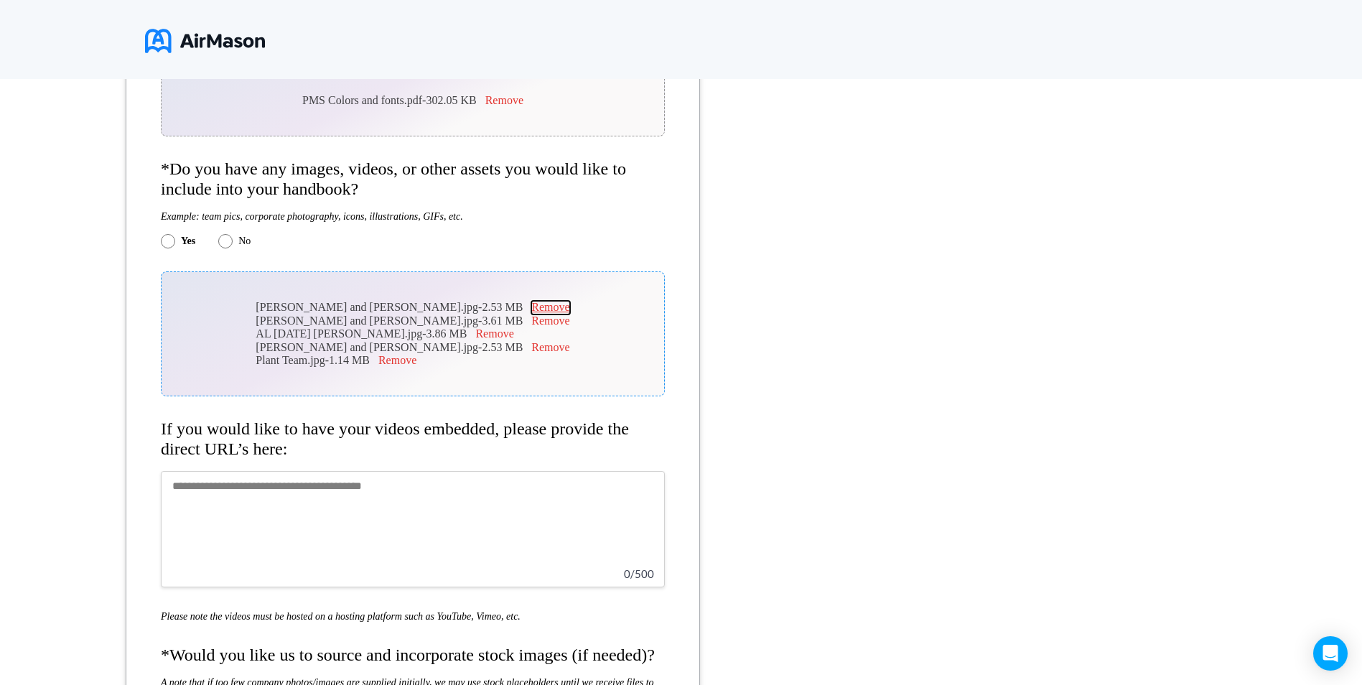
click at [531, 309] on button "Remove" at bounding box center [550, 307] width 38 height 13
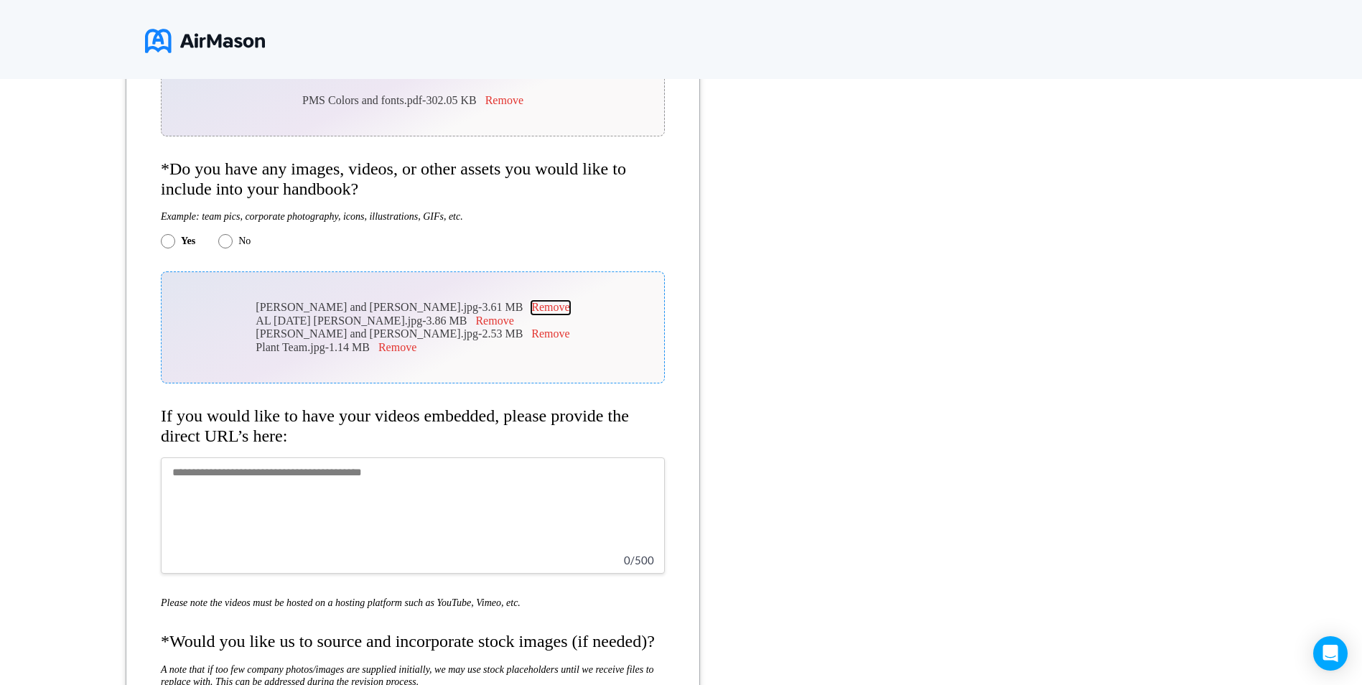
drag, startPoint x: 444, startPoint y: 307, endPoint x: 490, endPoint y: 307, distance: 46.0
click at [531, 307] on button "Remove" at bounding box center [550, 307] width 38 height 13
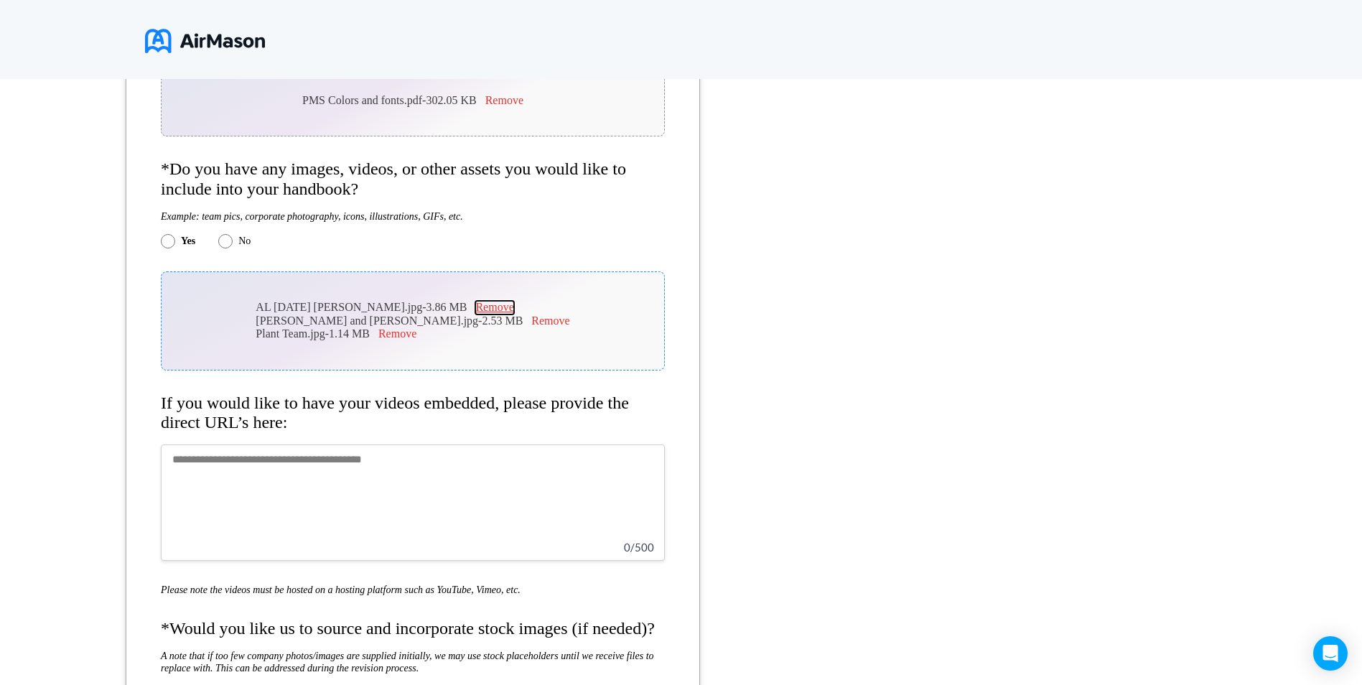
click at [513, 307] on button "Remove" at bounding box center [494, 307] width 38 height 13
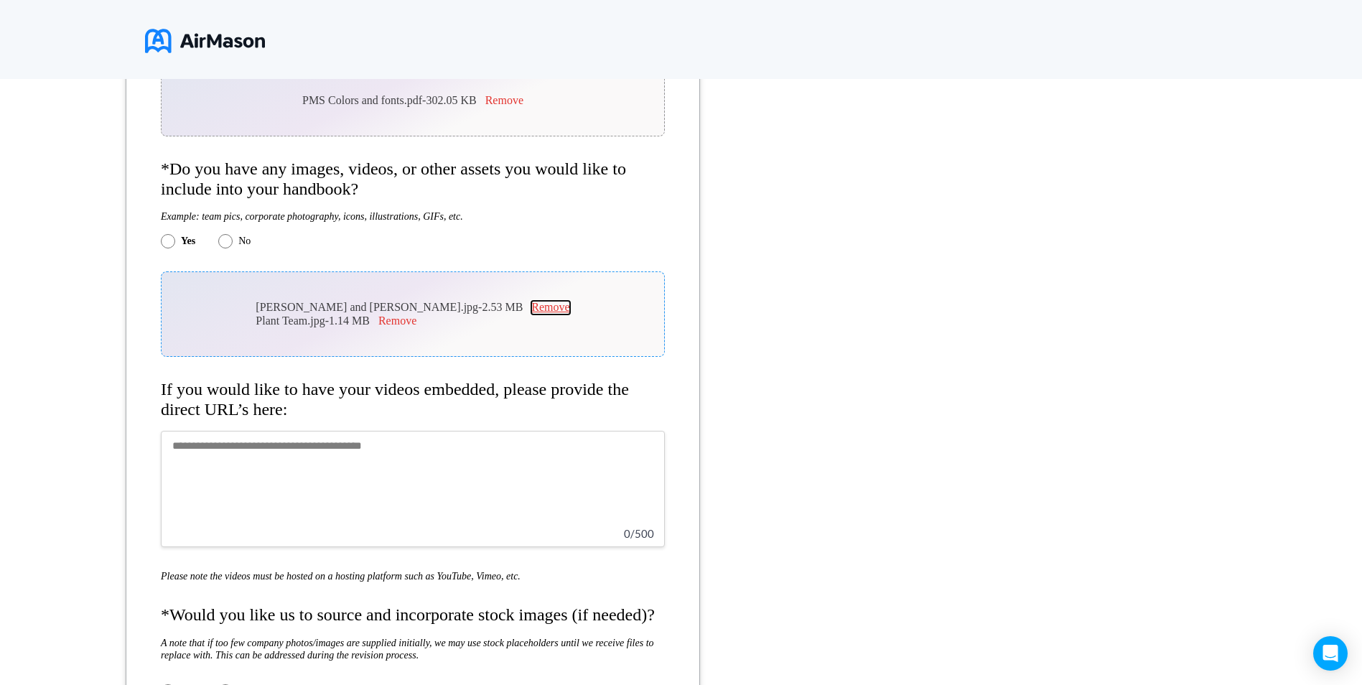
click at [531, 309] on button "Remove" at bounding box center [550, 307] width 38 height 13
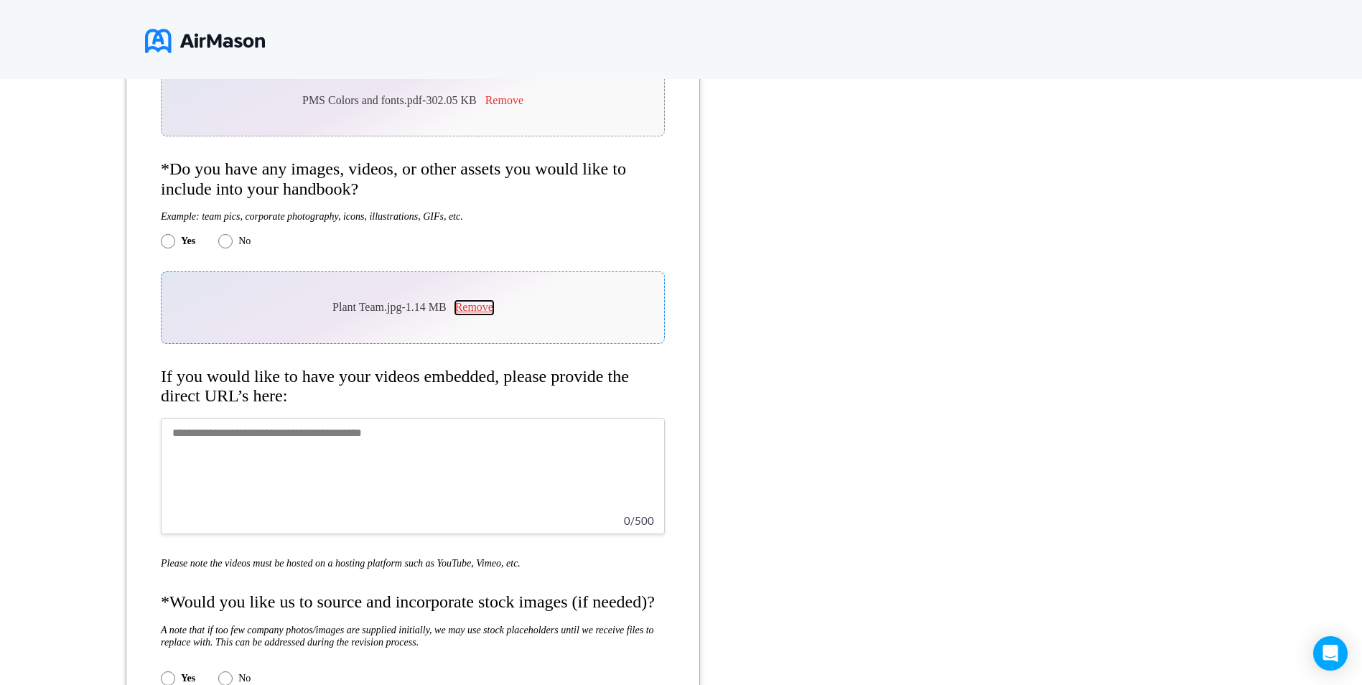
click at [468, 311] on button "Remove" at bounding box center [474, 307] width 38 height 13
